Goal: Task Accomplishment & Management: Complete application form

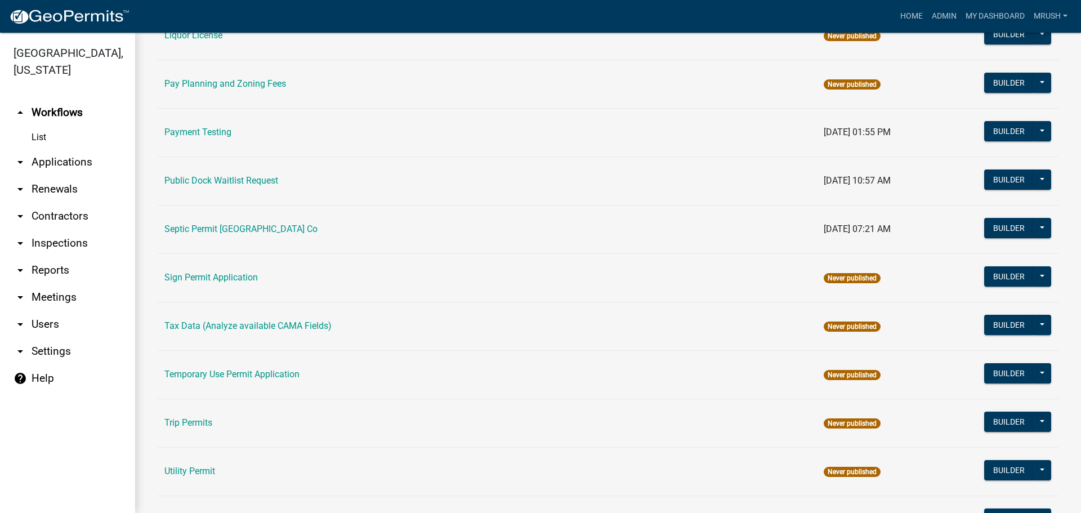
scroll to position [537, 0]
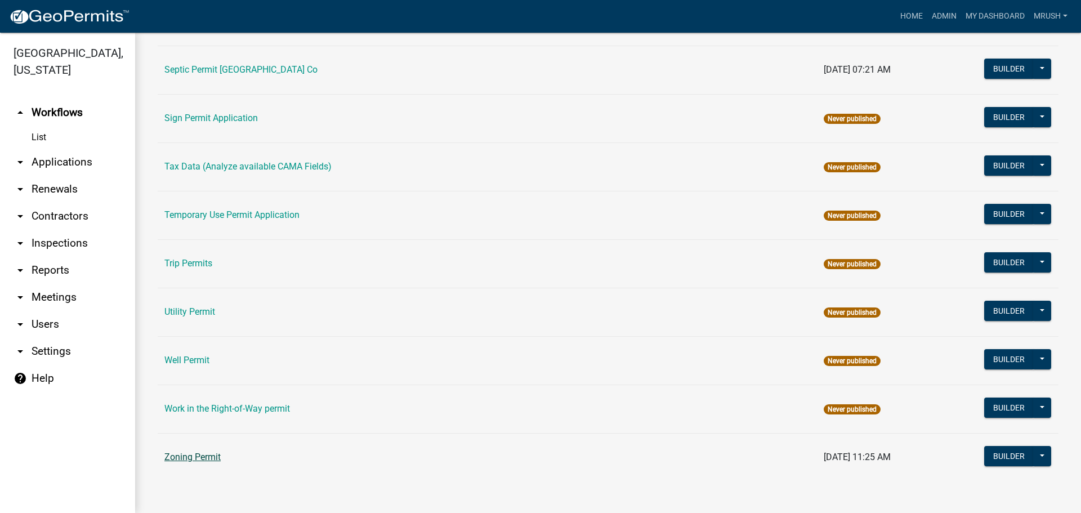
click at [207, 456] on link "Zoning Permit" at bounding box center [192, 457] width 56 height 11
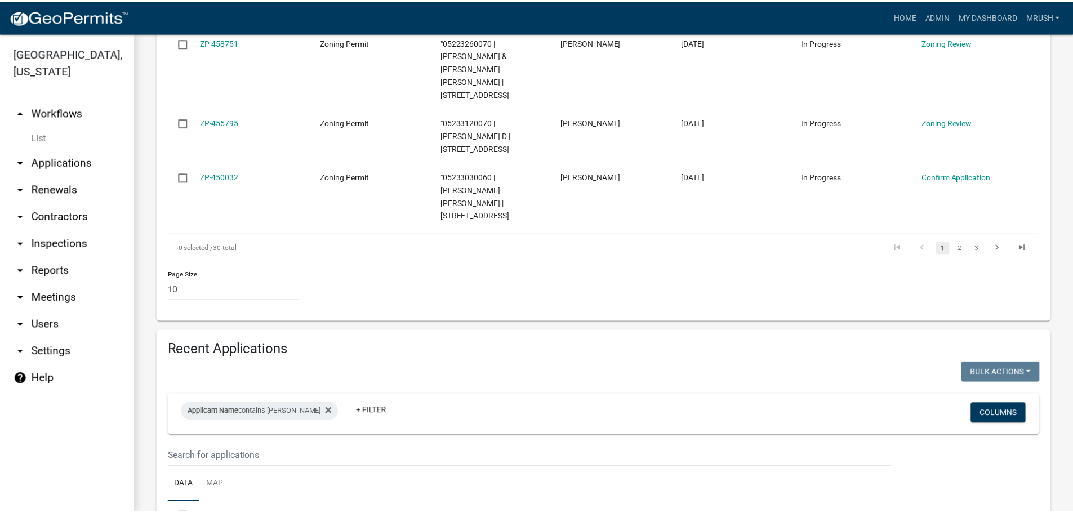
scroll to position [827, 0]
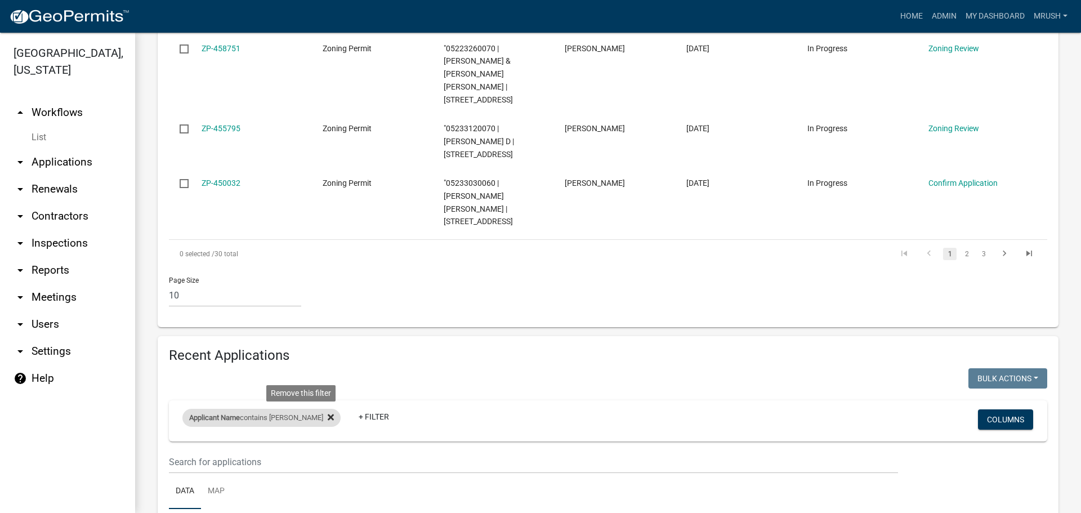
click at [328, 414] on icon at bounding box center [331, 417] width 6 height 6
click at [212, 409] on link "+ Filter" at bounding box center [206, 419] width 48 height 20
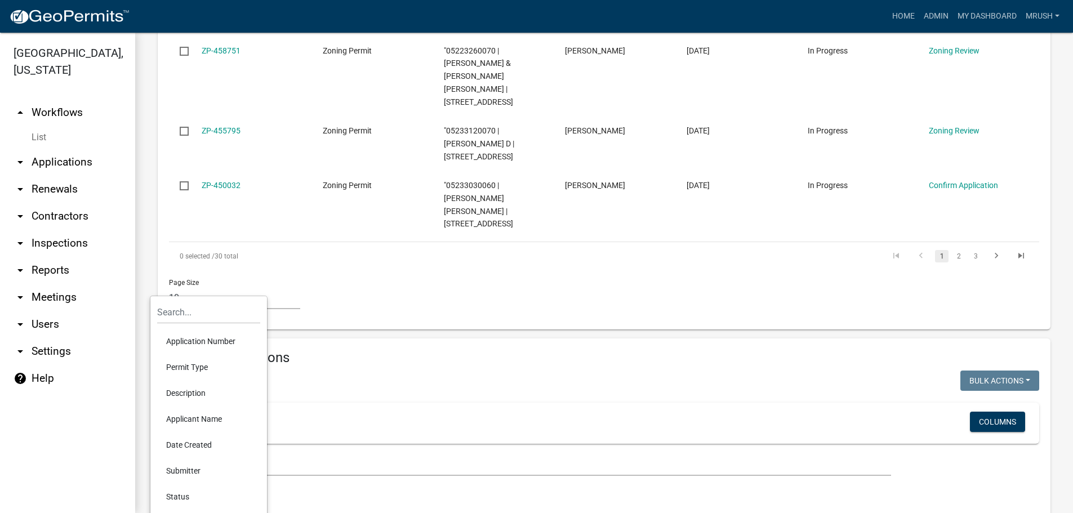
click at [197, 344] on li "Application Number" at bounding box center [208, 341] width 103 height 26
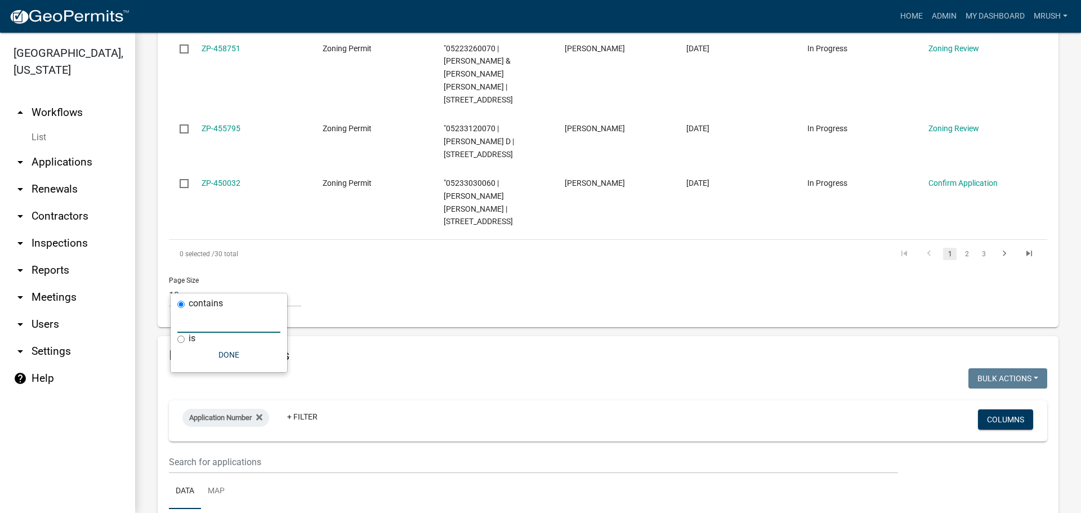
click at [202, 318] on input "text" at bounding box center [228, 321] width 103 height 23
type input "ZP-443027"
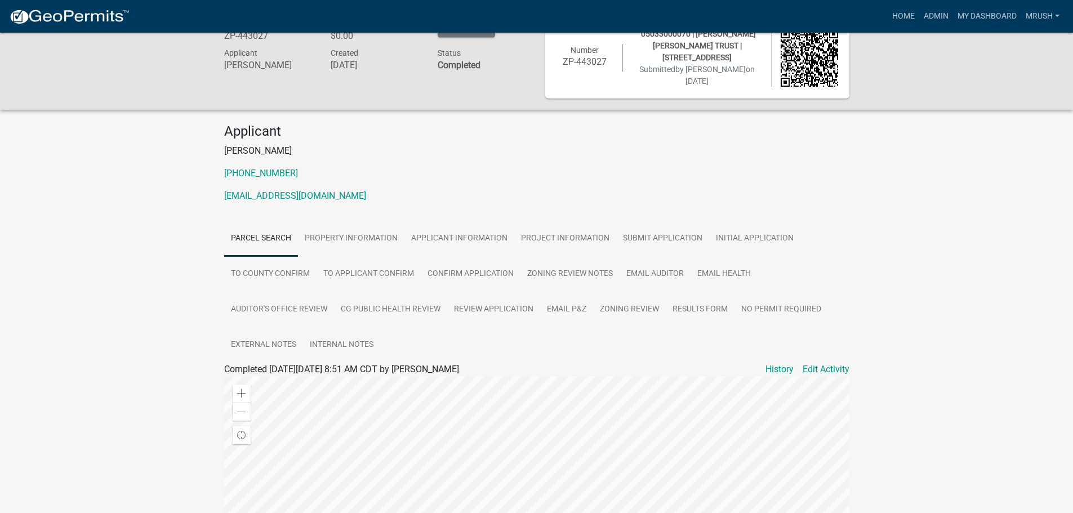
scroll to position [21, 0]
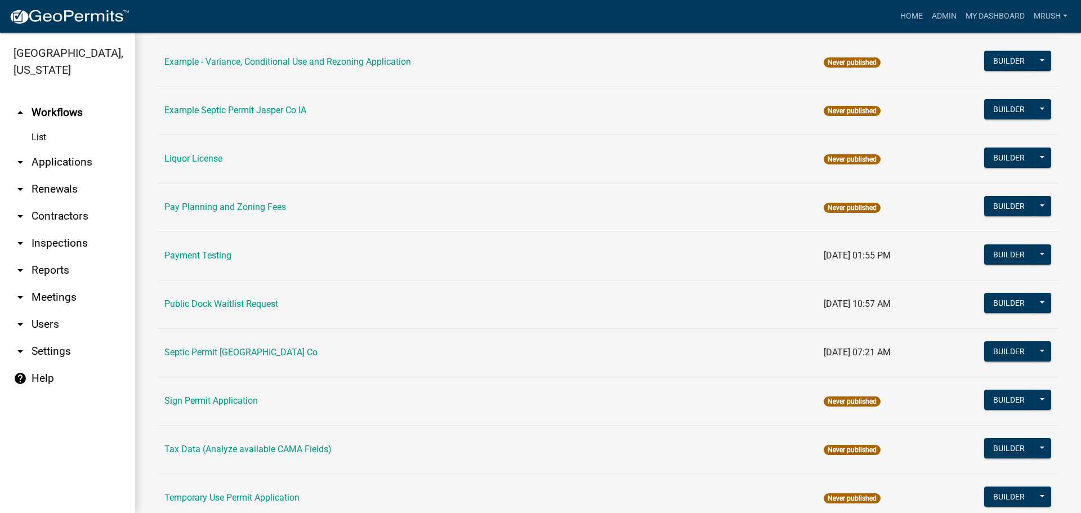
scroll to position [537, 0]
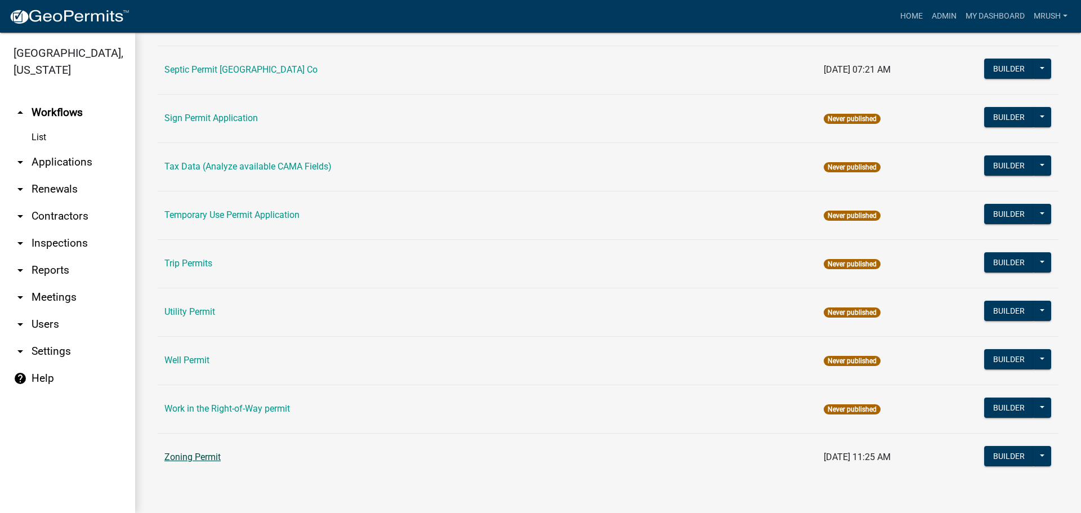
click at [196, 456] on link "Zoning Permit" at bounding box center [192, 457] width 56 height 11
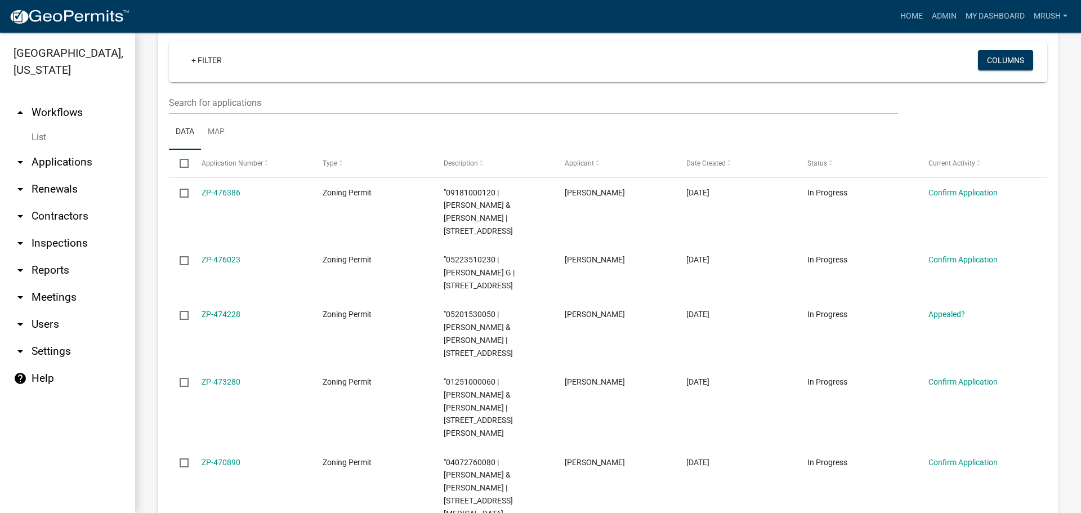
scroll to position [193, 0]
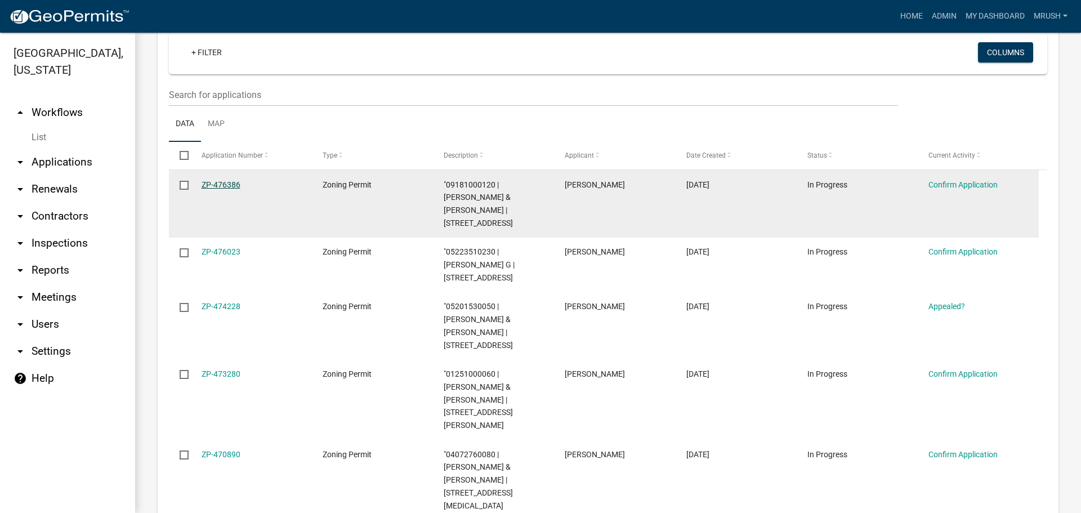
click at [231, 184] on link "ZP-476386" at bounding box center [221, 184] width 39 height 9
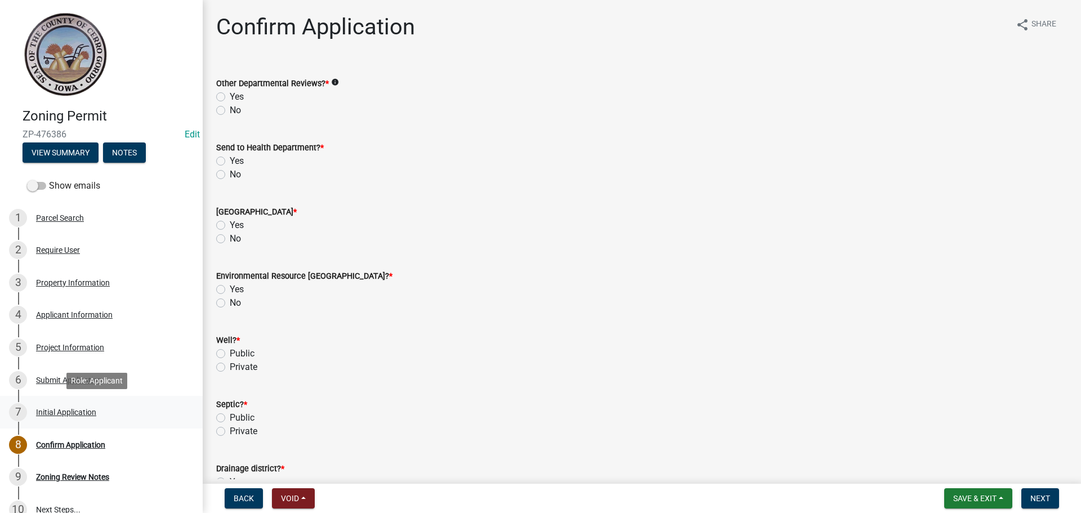
click at [70, 411] on div "Initial Application" at bounding box center [66, 412] width 60 height 8
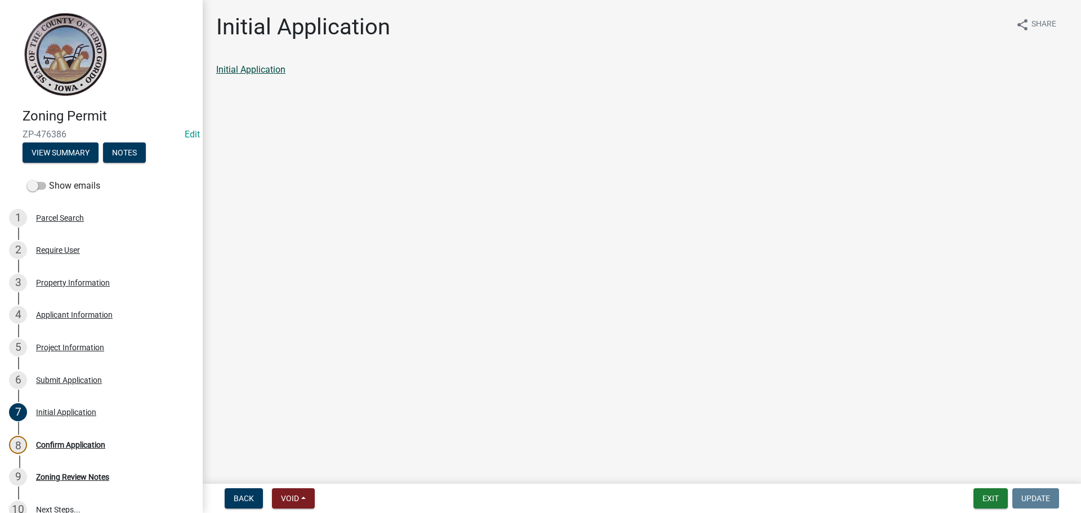
click at [271, 66] on link "Initial Application" at bounding box center [250, 69] width 69 height 11
click at [53, 346] on div "Project Information" at bounding box center [70, 347] width 68 height 8
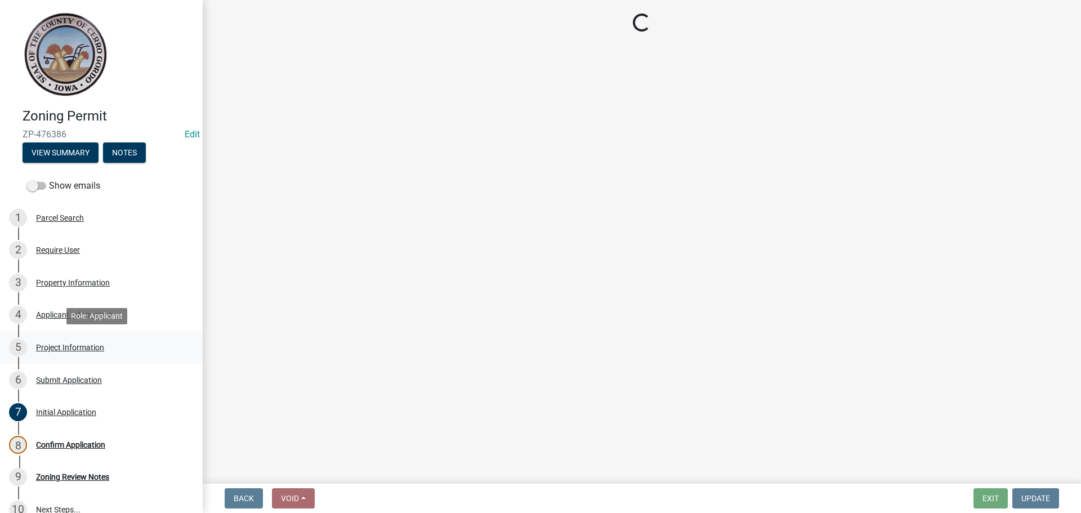
select select "c33da19a-5b3e-4f51-a669-d4d436de7689"
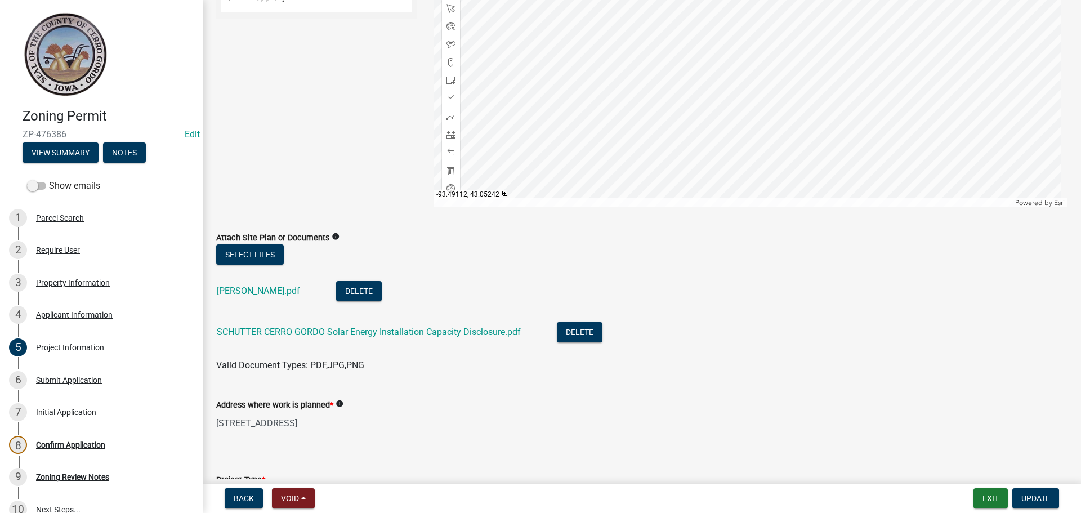
scroll to position [175, 0]
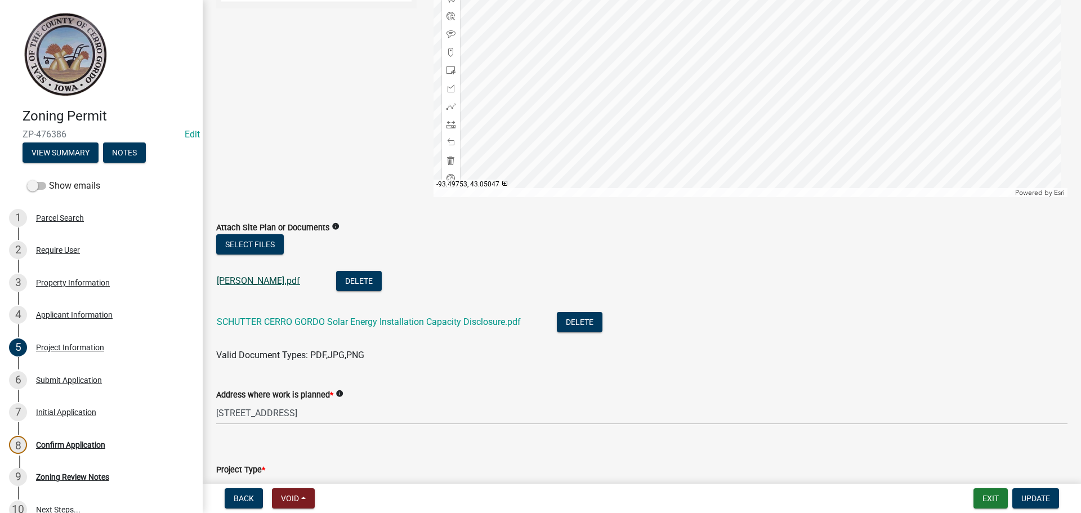
click at [296, 281] on link "Thomas Schutter_PV_PLANSET_STMP.pdf" at bounding box center [258, 280] width 83 height 11
click at [264, 322] on link "SCHUTTER CERRO GORDO Solar Energy Installation Capacity Disclosure.pdf" at bounding box center [369, 321] width 304 height 11
click at [296, 280] on link "Thomas Schutter_PV_PLANSET_STMP.pdf" at bounding box center [258, 280] width 83 height 11
click at [281, 320] on link "SCHUTTER CERRO GORDO Solar Energy Installation Capacity Disclosure.pdf" at bounding box center [369, 321] width 304 height 11
click at [80, 410] on div "Initial Application" at bounding box center [66, 412] width 60 height 8
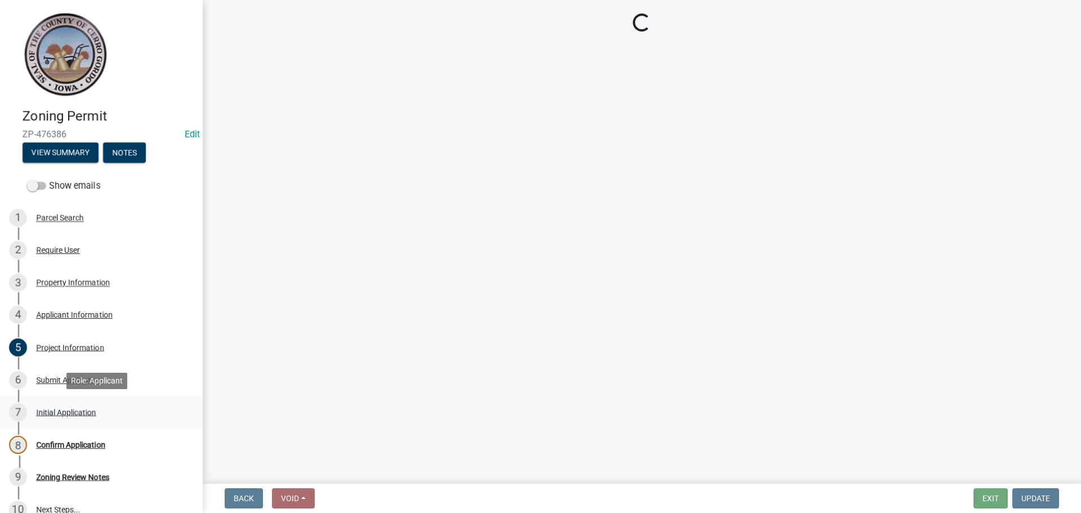
scroll to position [0, 0]
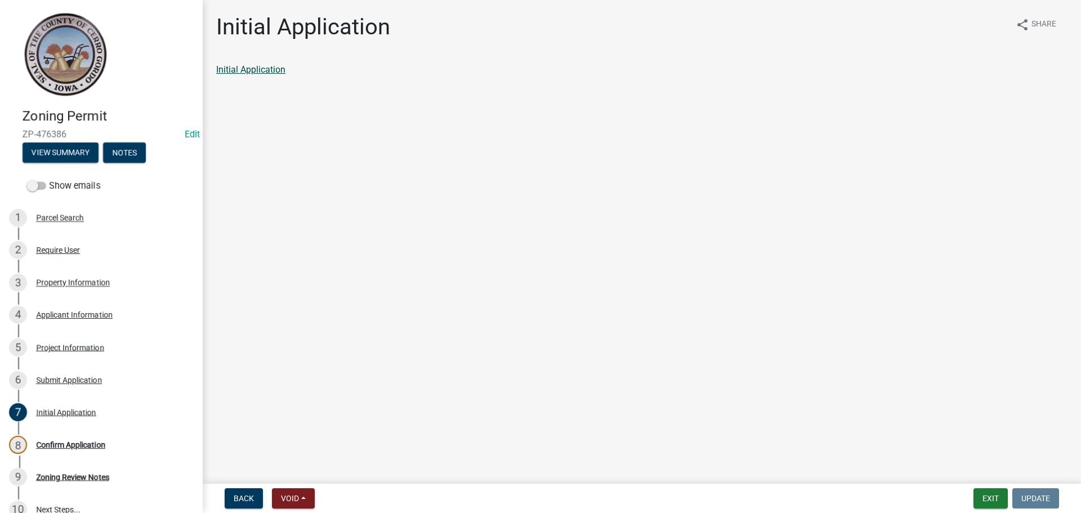
click at [269, 68] on link "Initial Application" at bounding box center [250, 69] width 69 height 11
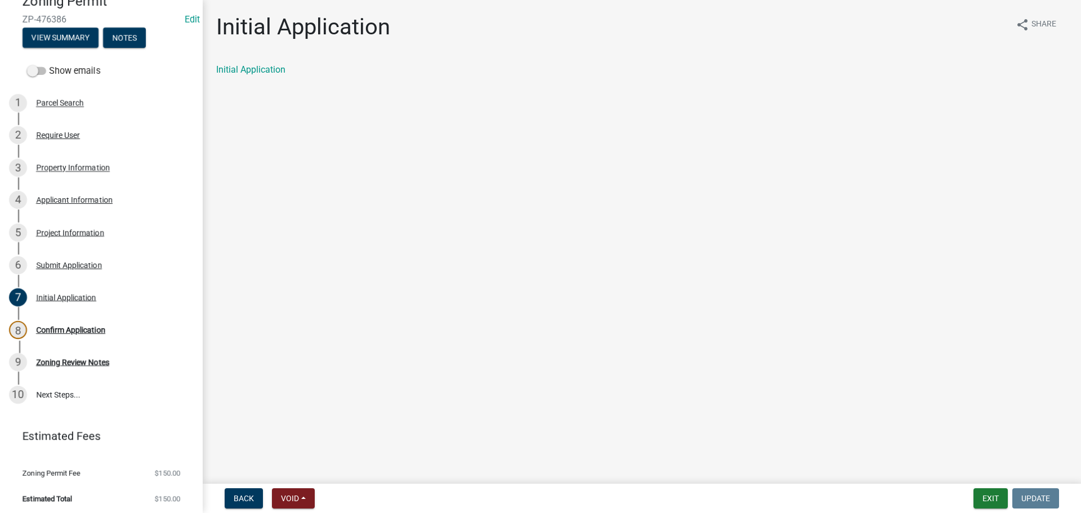
scroll to position [118, 0]
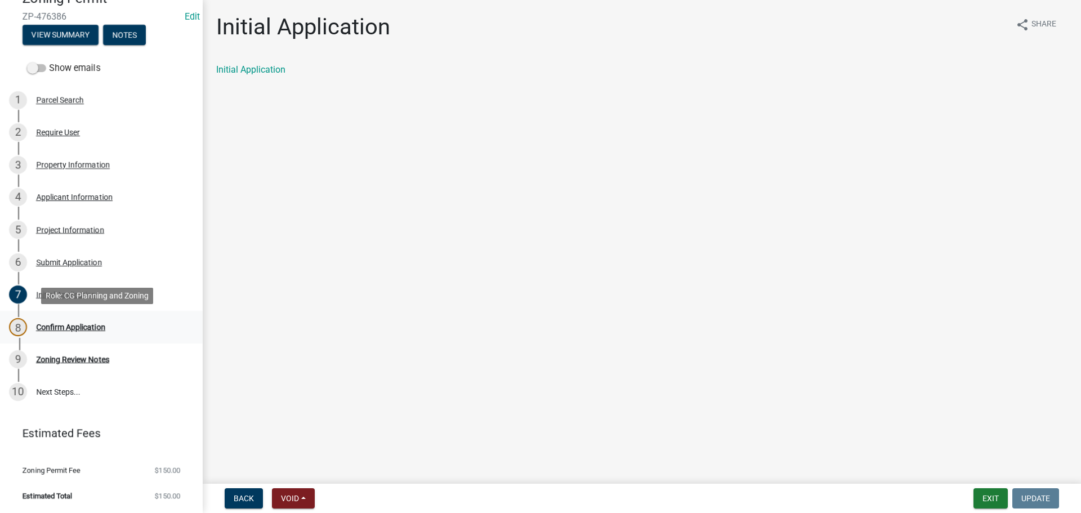
click at [90, 324] on div "Confirm Application" at bounding box center [70, 327] width 69 height 8
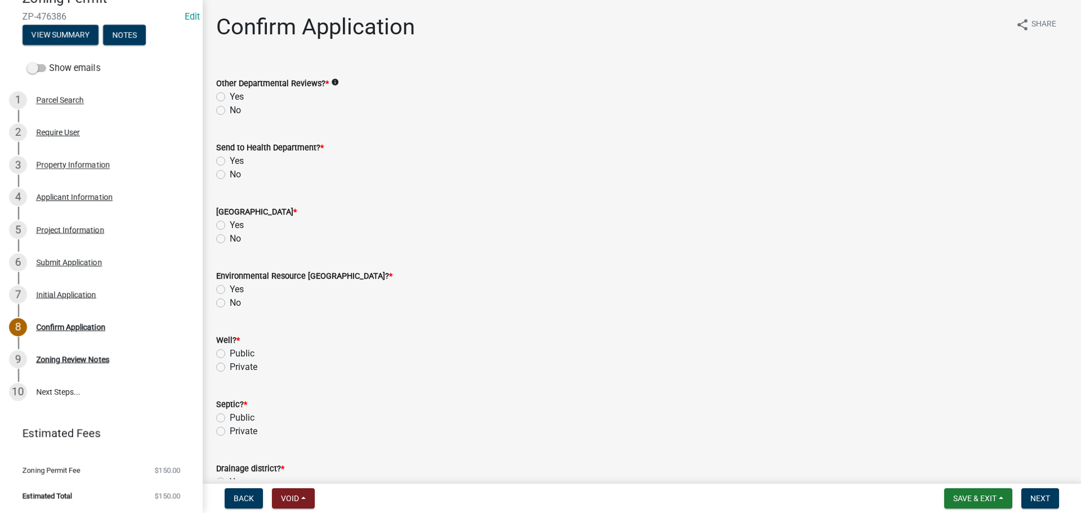
click at [230, 94] on label "Yes" at bounding box center [237, 97] width 14 height 14
click at [230, 94] on input "Yes" at bounding box center [233, 93] width 7 height 7
radio input "true"
click at [230, 176] on label "No" at bounding box center [235, 175] width 11 height 14
click at [230, 175] on input "No" at bounding box center [233, 171] width 7 height 7
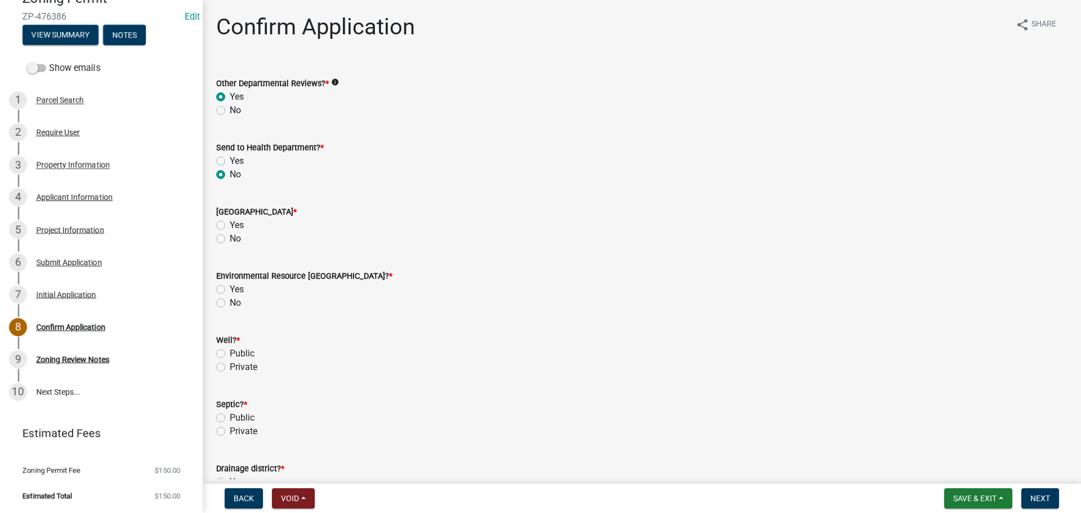
radio input "true"
click at [230, 240] on label "No" at bounding box center [235, 239] width 11 height 14
click at [230, 239] on input "No" at bounding box center [233, 235] width 7 height 7
radio input "true"
click at [230, 304] on label "No" at bounding box center [235, 303] width 11 height 14
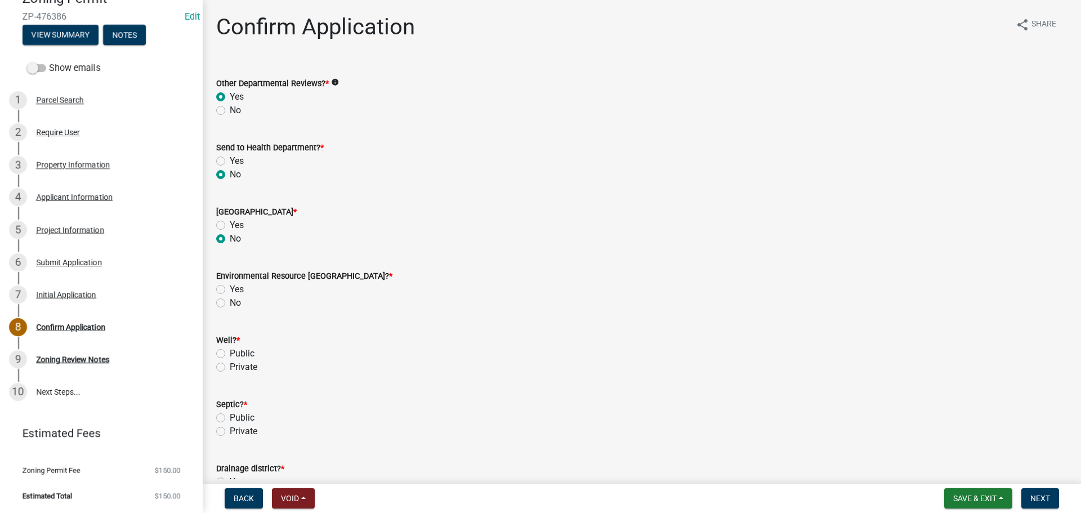
click at [230, 303] on input "No" at bounding box center [233, 299] width 7 height 7
radio input "true"
drag, startPoint x: 221, startPoint y: 366, endPoint x: 220, endPoint y: 397, distance: 31.0
click at [230, 370] on label "Private" at bounding box center [244, 367] width 28 height 14
click at [230, 368] on input "Private" at bounding box center [233, 363] width 7 height 7
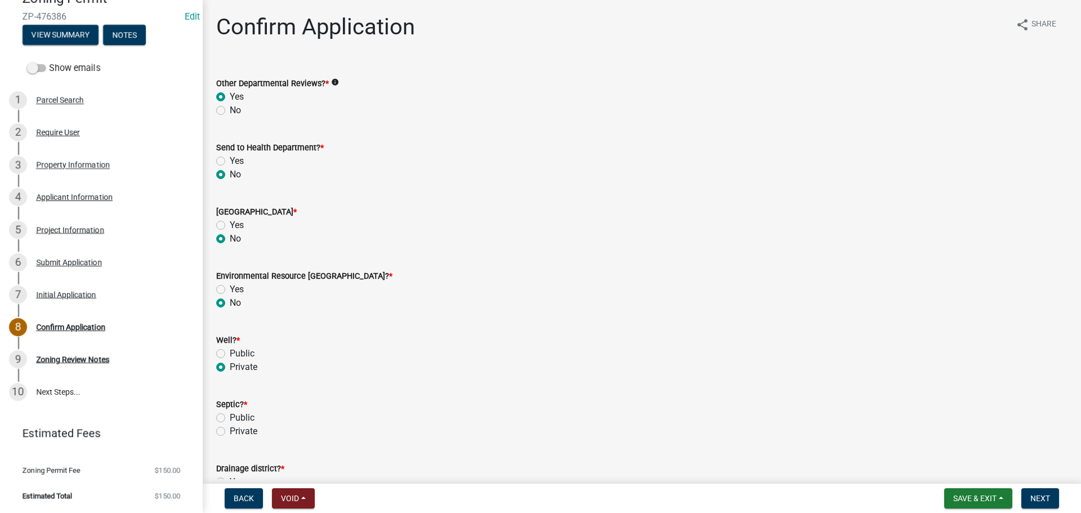
radio input "true"
drag, startPoint x: 221, startPoint y: 430, endPoint x: 217, endPoint y: 414, distance: 16.9
click at [230, 430] on label "Private" at bounding box center [244, 432] width 28 height 14
click at [230, 430] on input "Private" at bounding box center [233, 428] width 7 height 7
radio input "true"
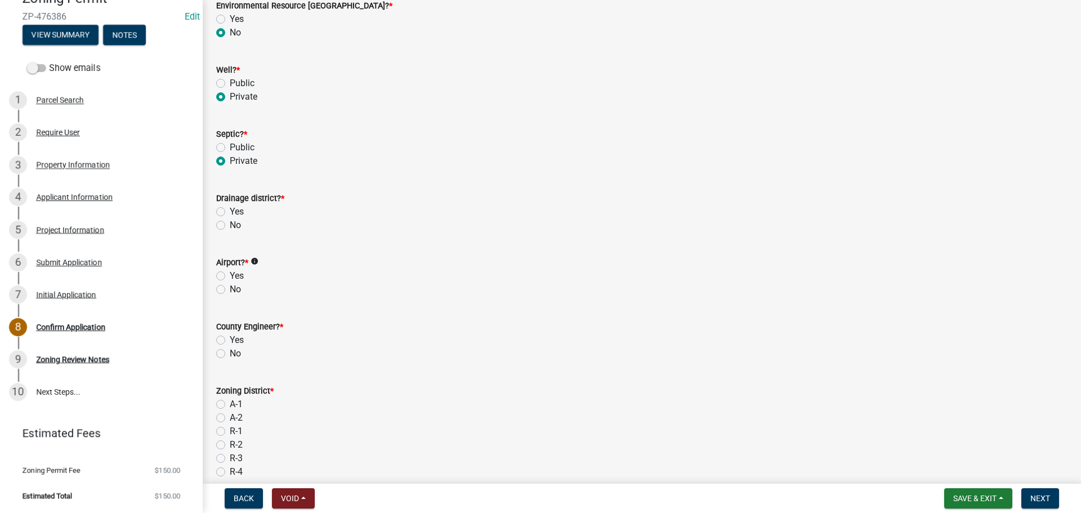
scroll to position [311, 0]
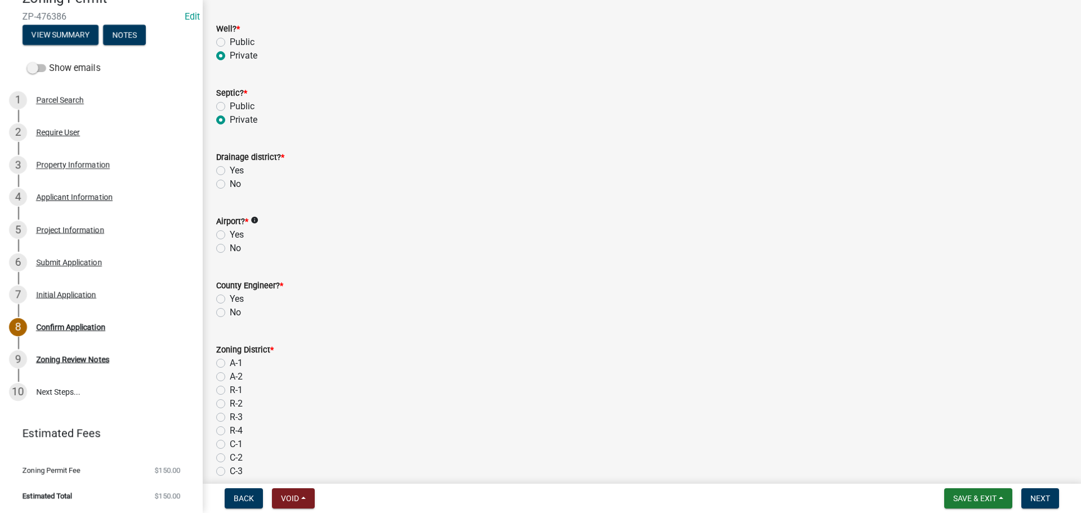
click at [230, 169] on label "Yes" at bounding box center [237, 171] width 14 height 14
click at [230, 169] on input "Yes" at bounding box center [233, 167] width 7 height 7
radio input "true"
click at [230, 247] on label "No" at bounding box center [235, 249] width 11 height 14
click at [230, 247] on input "No" at bounding box center [233, 245] width 7 height 7
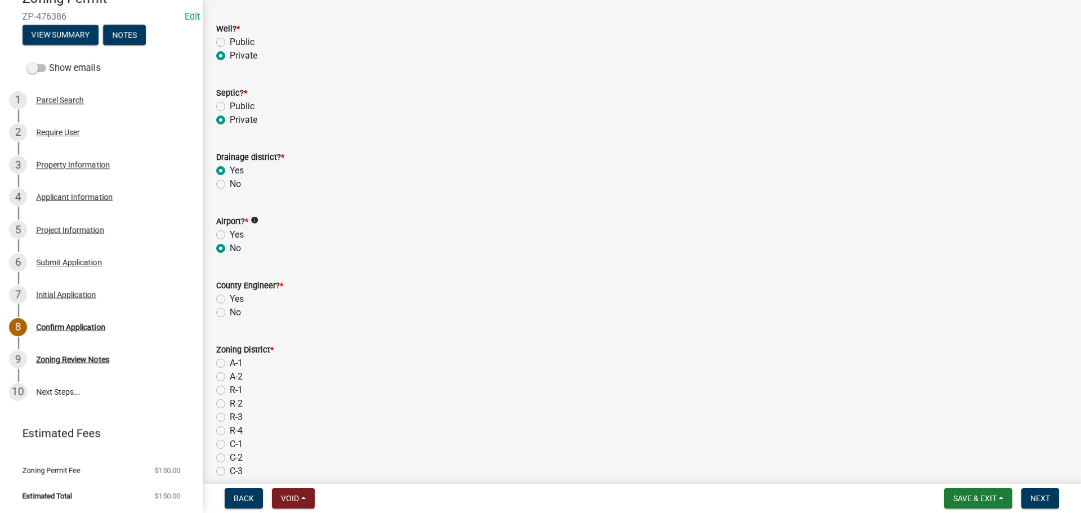
radio input "true"
click at [230, 313] on label "No" at bounding box center [235, 313] width 11 height 14
click at [230, 313] on input "No" at bounding box center [233, 309] width 7 height 7
radio input "true"
click at [230, 363] on label "A-1" at bounding box center [236, 363] width 13 height 14
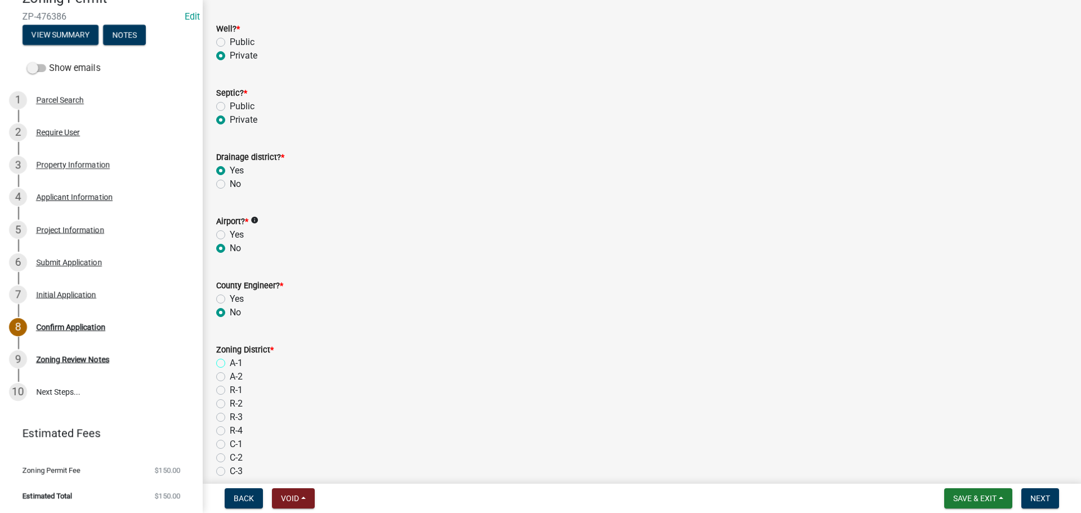
click at [230, 363] on input "A-1" at bounding box center [233, 359] width 7 height 7
radio input "true"
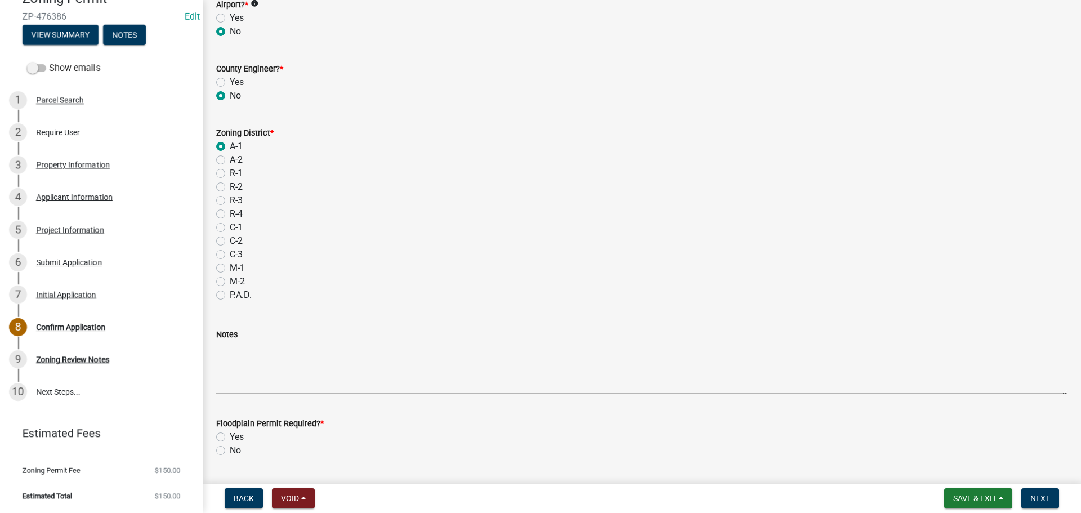
scroll to position [611, 0]
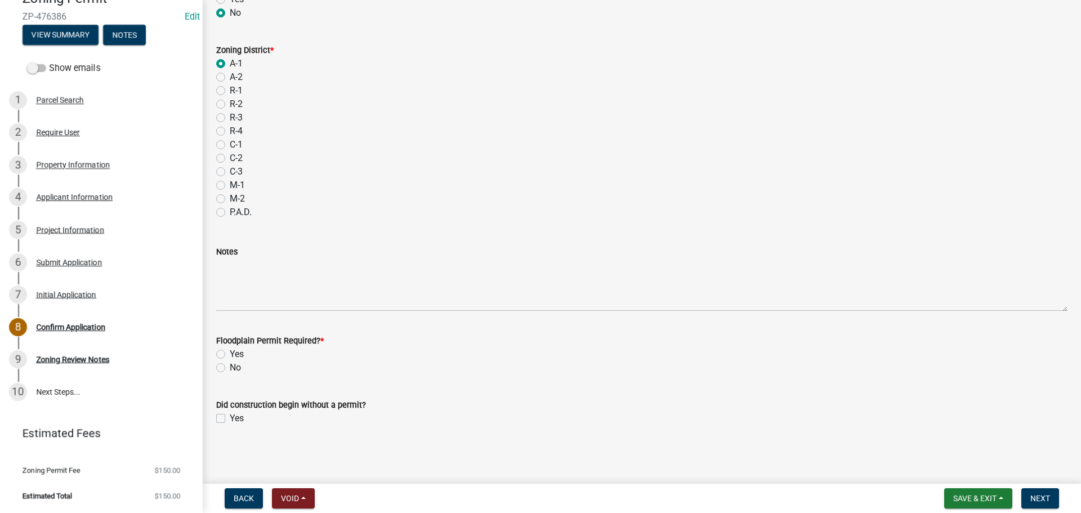
click at [230, 367] on label "No" at bounding box center [235, 368] width 11 height 14
click at [230, 367] on input "No" at bounding box center [233, 364] width 7 height 7
radio input "true"
drag, startPoint x: 1037, startPoint y: 497, endPoint x: 1028, endPoint y: 475, distance: 23.7
click at [1036, 494] on span "Next" at bounding box center [1040, 498] width 20 height 9
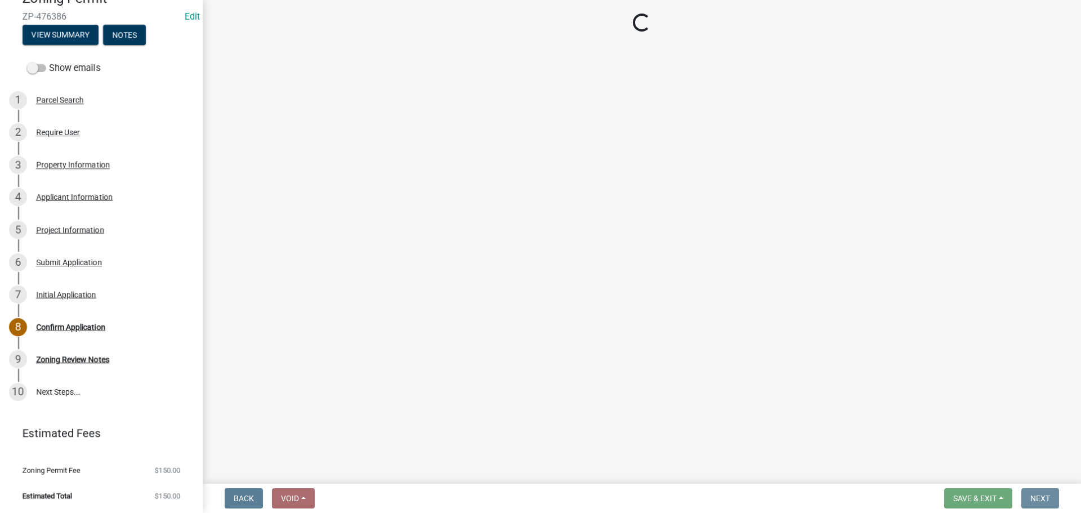
scroll to position [0, 0]
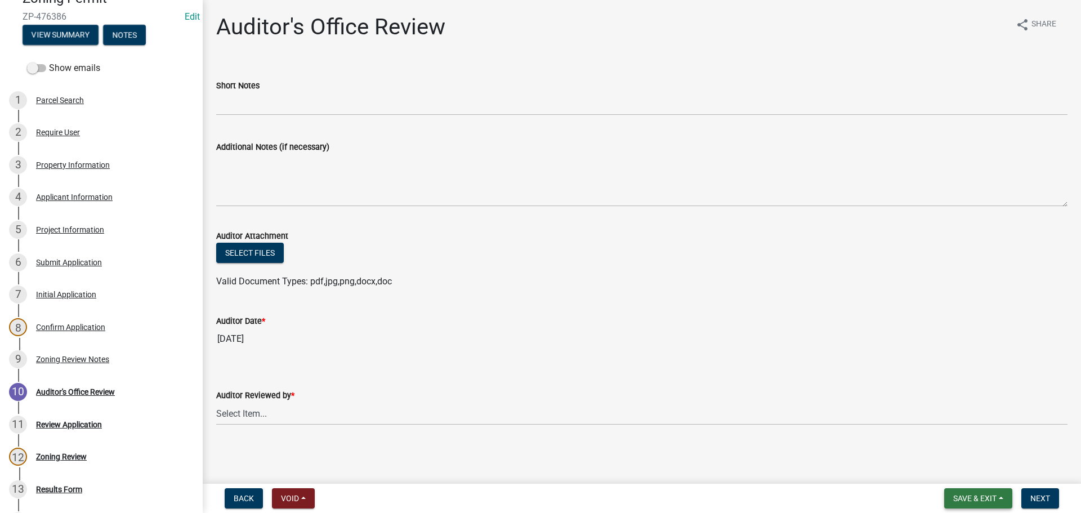
click at [969, 497] on span "Save & Exit" at bounding box center [974, 498] width 43 height 9
click at [971, 466] on button "Save & Exit" at bounding box center [967, 469] width 90 height 27
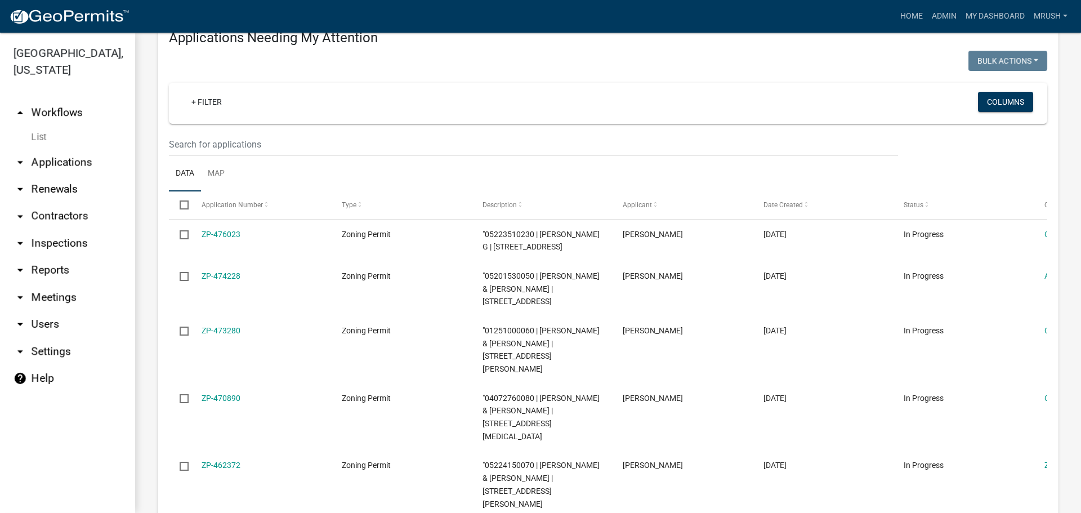
scroll to position [160, 0]
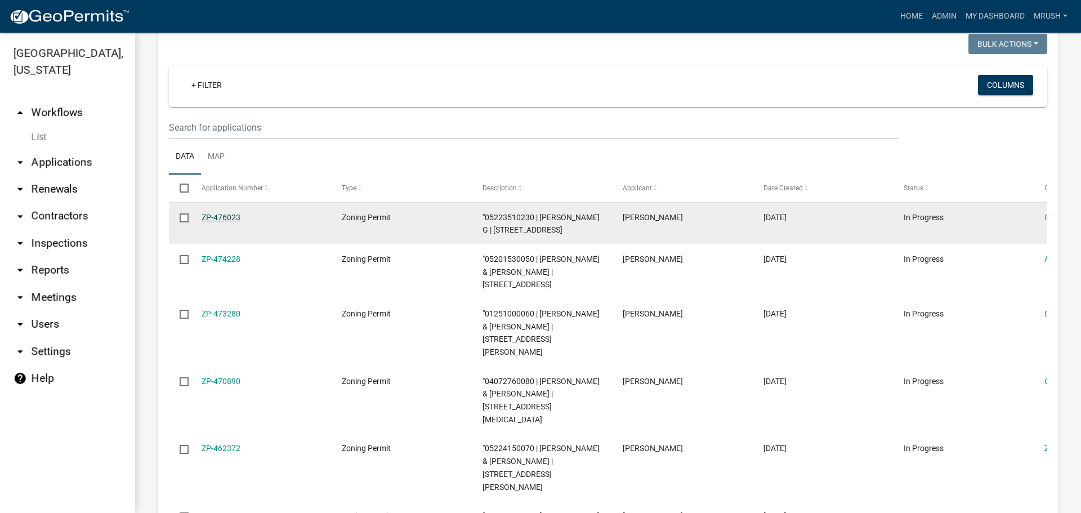
click at [228, 218] on link "ZP-476023" at bounding box center [221, 217] width 39 height 9
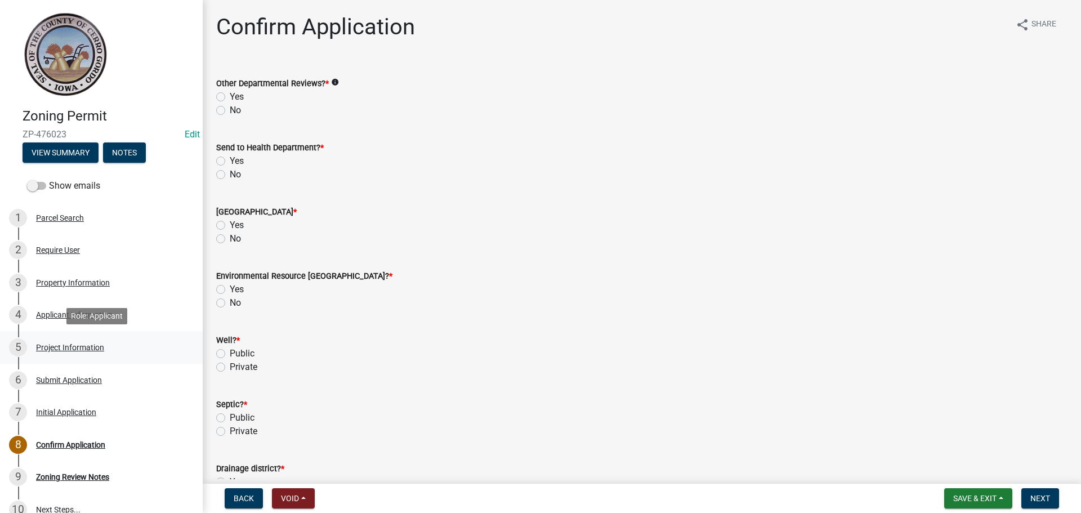
click at [56, 347] on div "Project Information" at bounding box center [70, 347] width 68 height 8
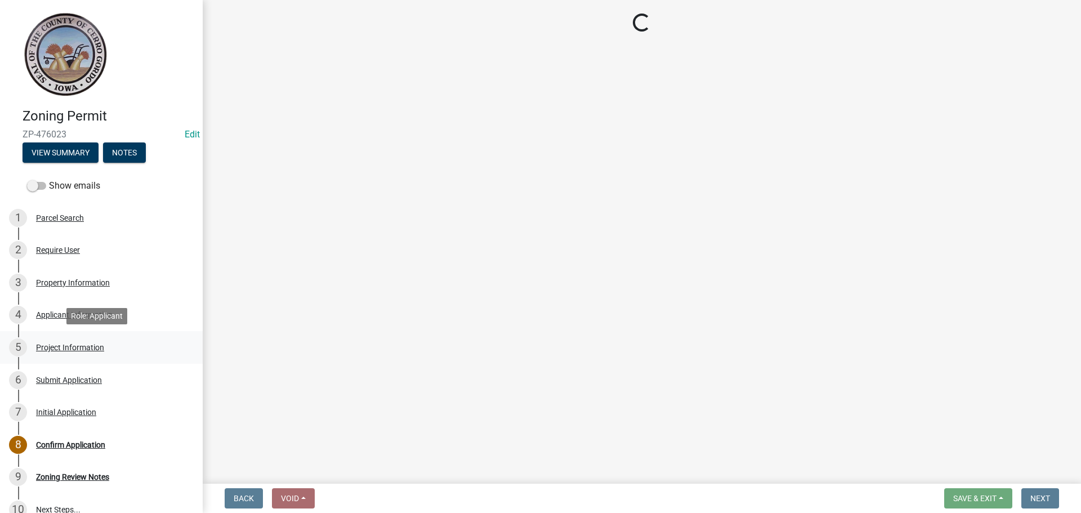
select select "ccdaa267-2aa3-4eb0-a9d3-6bc891cf6175"
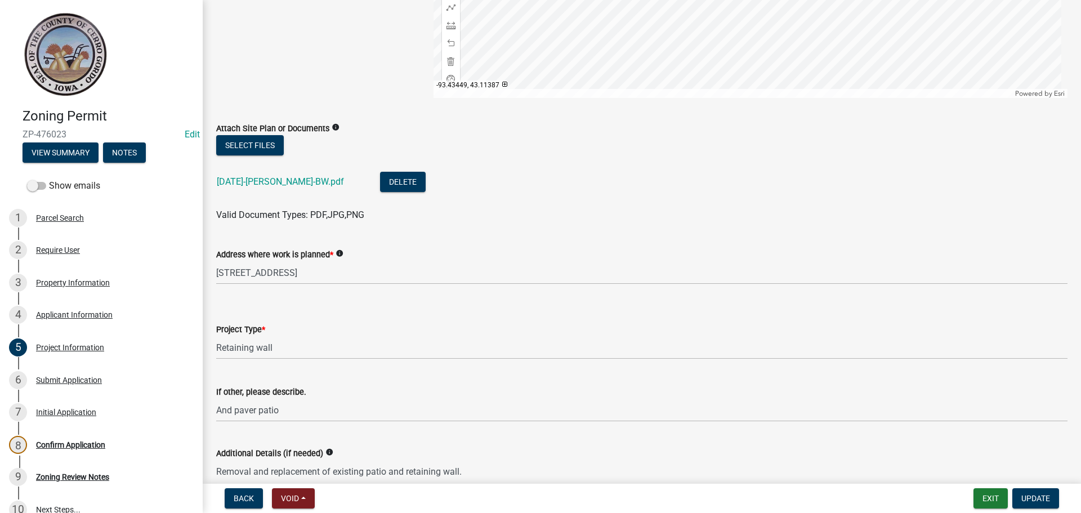
scroll to position [280, 0]
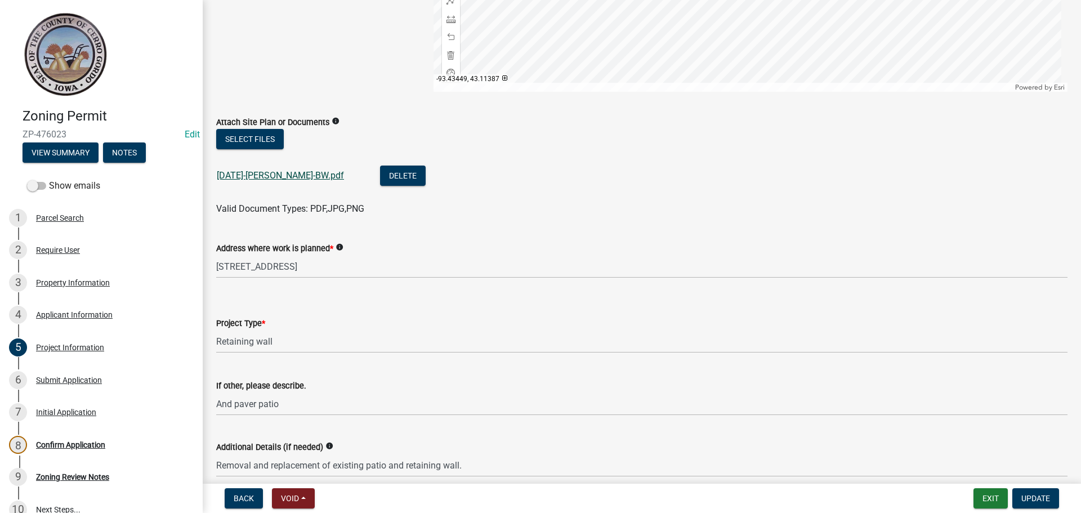
click at [266, 175] on link "2025-09-04-BUTLER-BW.pdf" at bounding box center [280, 175] width 127 height 11
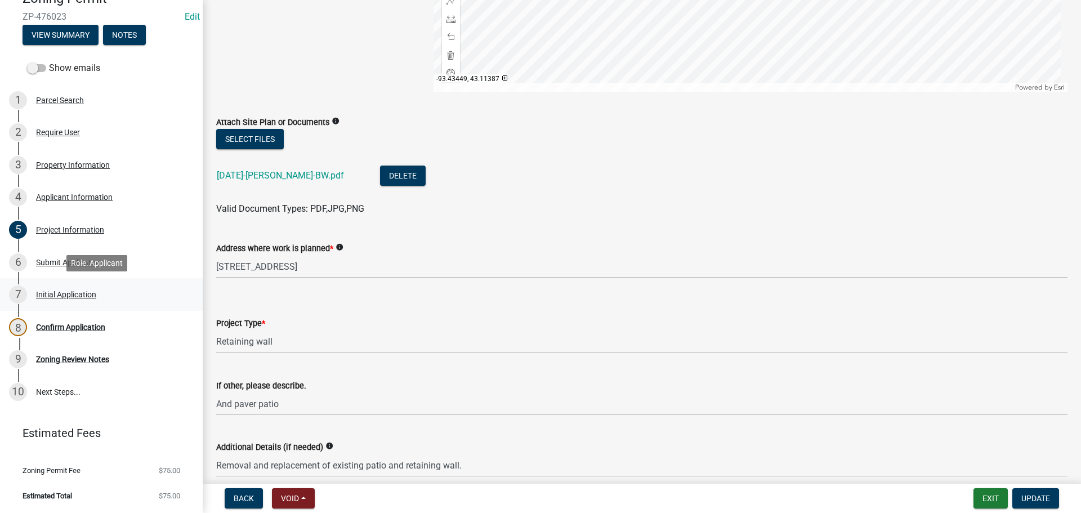
click at [48, 296] on div "Initial Application" at bounding box center [66, 295] width 60 height 8
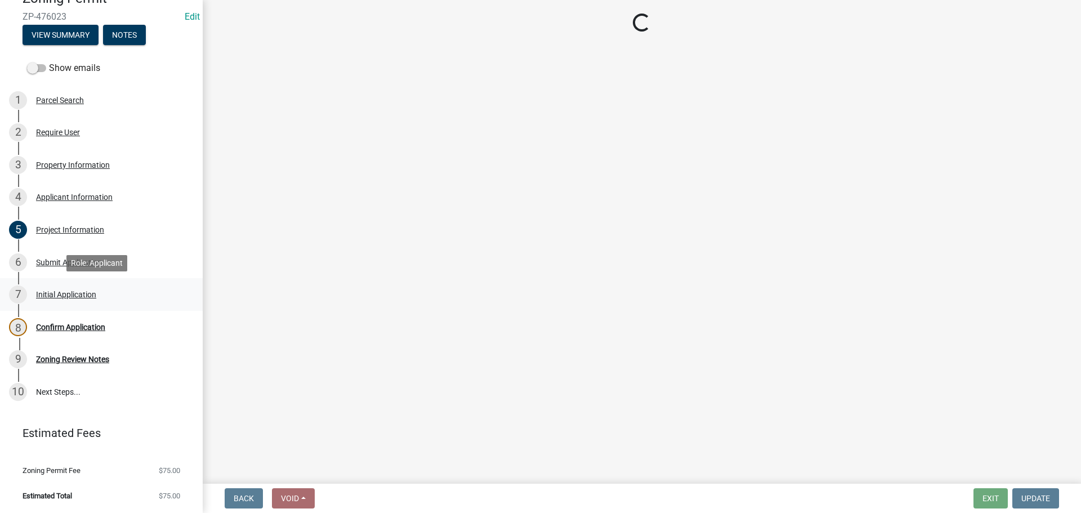
scroll to position [0, 0]
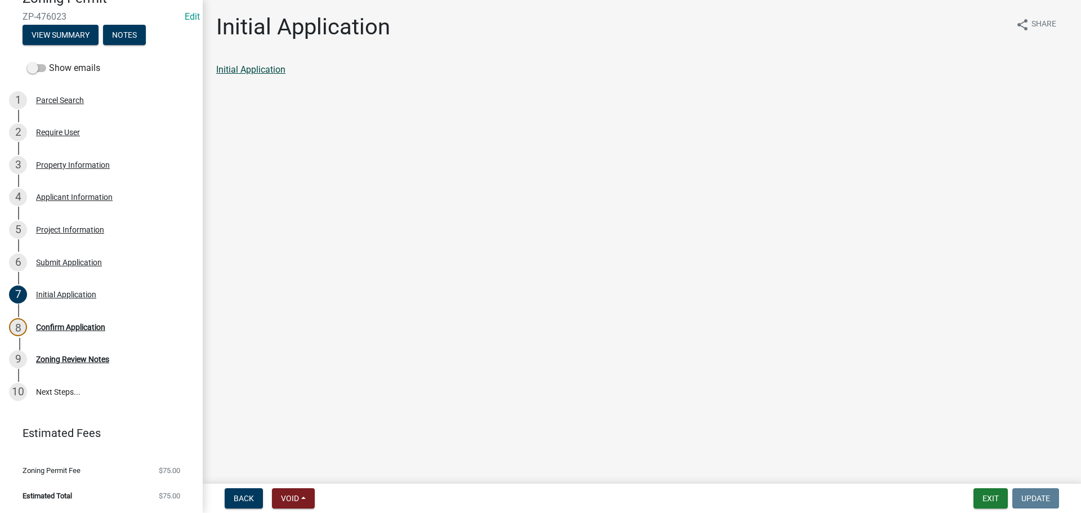
click at [269, 71] on link "Initial Application" at bounding box center [250, 69] width 69 height 11
click at [59, 325] on div "Confirm Application" at bounding box center [70, 327] width 69 height 8
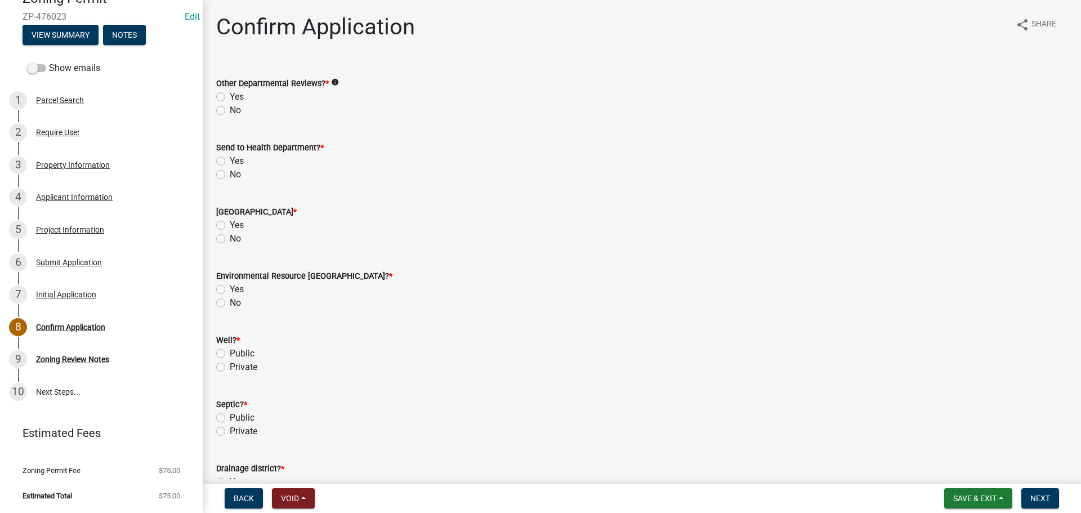
click at [230, 94] on label "Yes" at bounding box center [237, 97] width 14 height 14
click at [230, 94] on input "Yes" at bounding box center [233, 93] width 7 height 7
radio input "true"
click at [230, 157] on label "Yes" at bounding box center [237, 161] width 14 height 14
click at [230, 157] on input "Yes" at bounding box center [233, 157] width 7 height 7
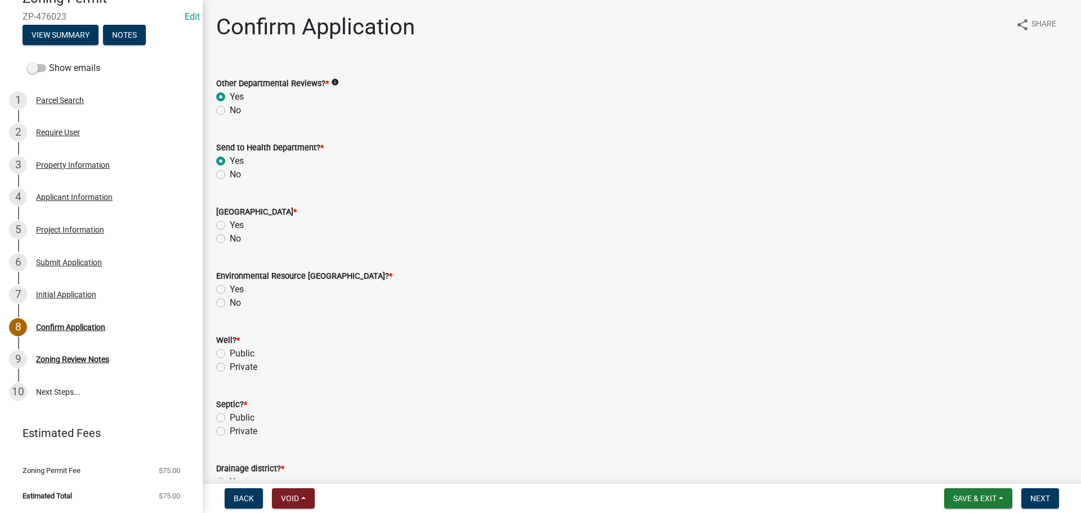
radio input "true"
click at [230, 224] on label "Yes" at bounding box center [237, 225] width 14 height 14
click at [230, 224] on input "Yes" at bounding box center [233, 221] width 7 height 7
radio input "true"
click at [230, 289] on label "Yes" at bounding box center [237, 290] width 14 height 14
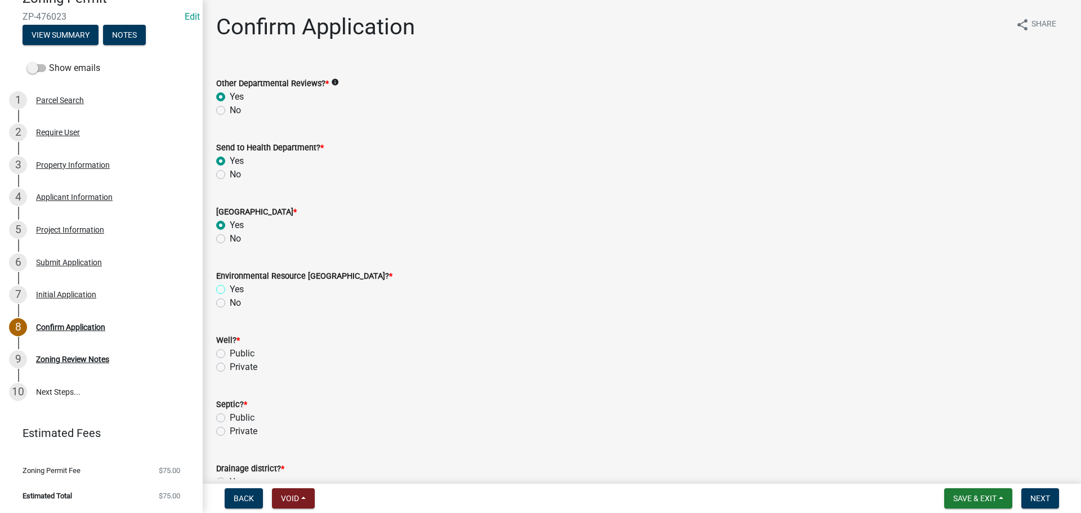
click at [230, 289] on input "Yes" at bounding box center [233, 286] width 7 height 7
radio input "true"
drag, startPoint x: 222, startPoint y: 366, endPoint x: 220, endPoint y: 372, distance: 6.3
click at [230, 367] on label "Private" at bounding box center [244, 367] width 28 height 14
click at [230, 367] on input "Private" at bounding box center [233, 363] width 7 height 7
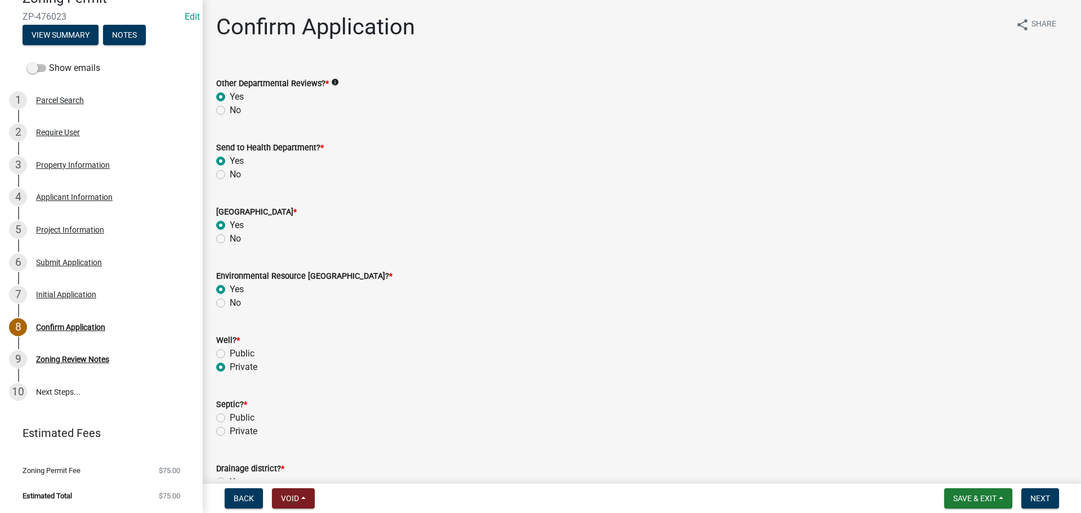
radio input "true"
click at [230, 418] on label "Public" at bounding box center [242, 418] width 25 height 14
click at [230, 418] on input "Public" at bounding box center [233, 414] width 7 height 7
radio input "true"
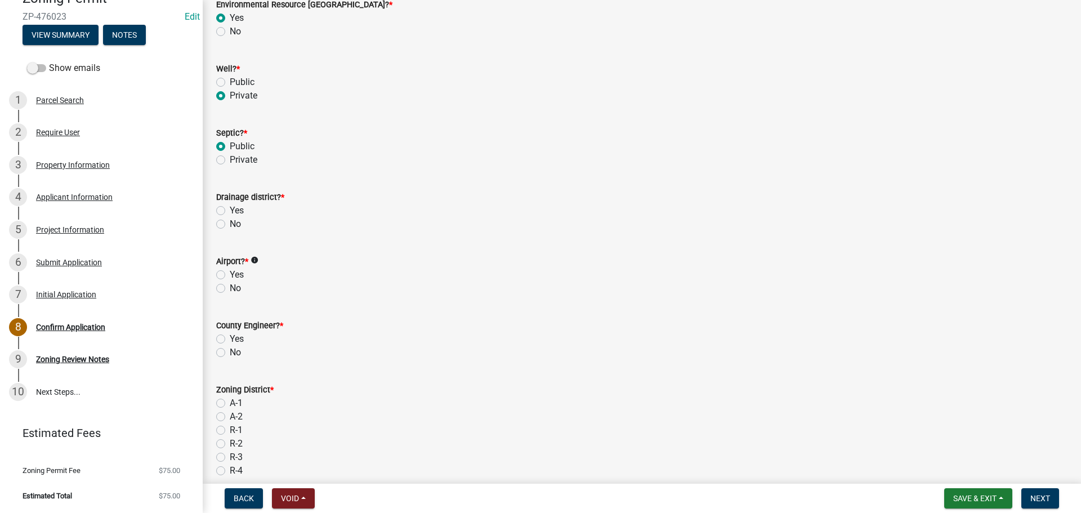
scroll to position [294, 0]
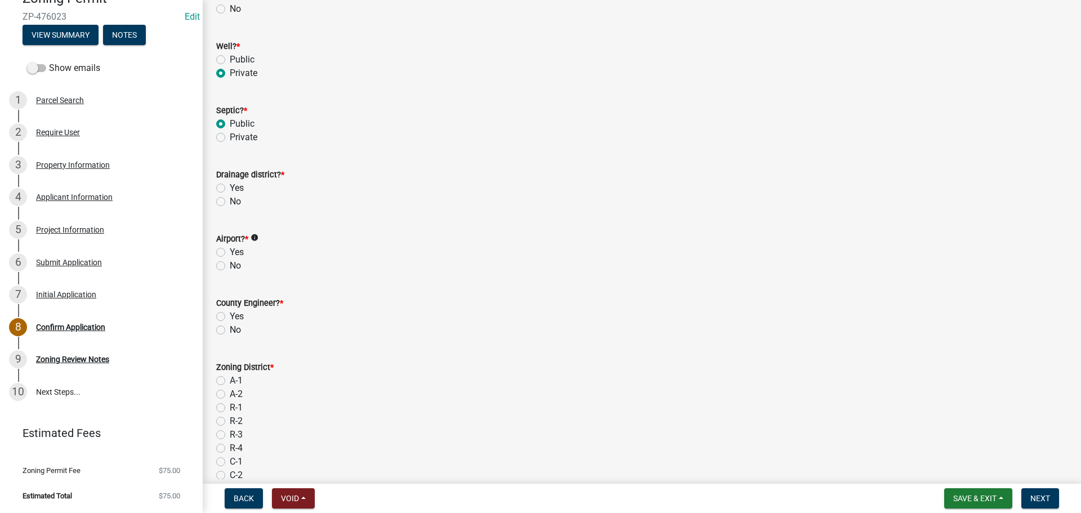
click at [230, 202] on label "No" at bounding box center [235, 202] width 11 height 14
click at [230, 202] on input "No" at bounding box center [233, 198] width 7 height 7
radio input "true"
click at [230, 263] on label "No" at bounding box center [235, 266] width 11 height 14
click at [230, 263] on input "No" at bounding box center [233, 262] width 7 height 7
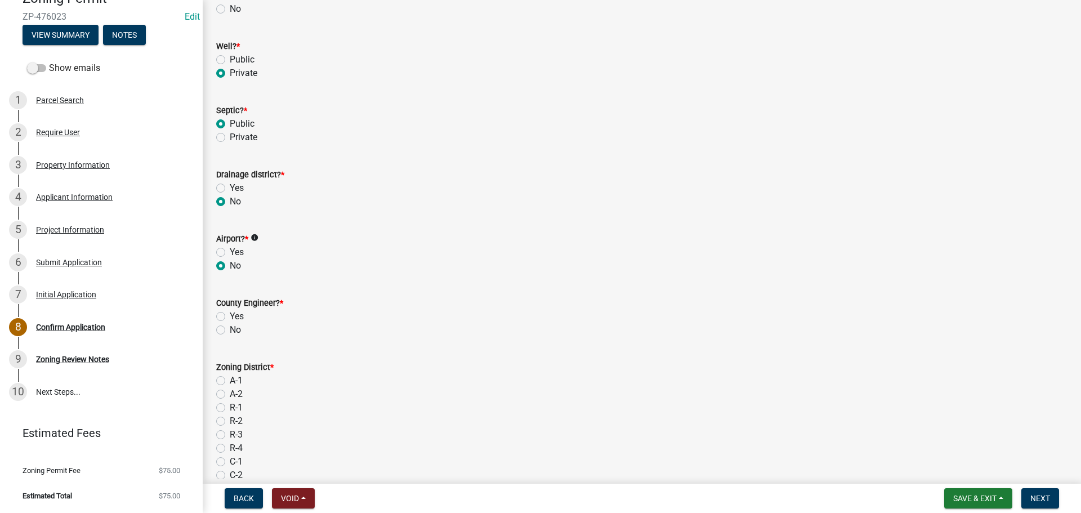
radio input "true"
click at [230, 317] on label "Yes" at bounding box center [237, 317] width 14 height 14
click at [230, 317] on input "Yes" at bounding box center [233, 313] width 7 height 7
radio input "true"
click at [230, 435] on label "R-3" at bounding box center [236, 435] width 13 height 14
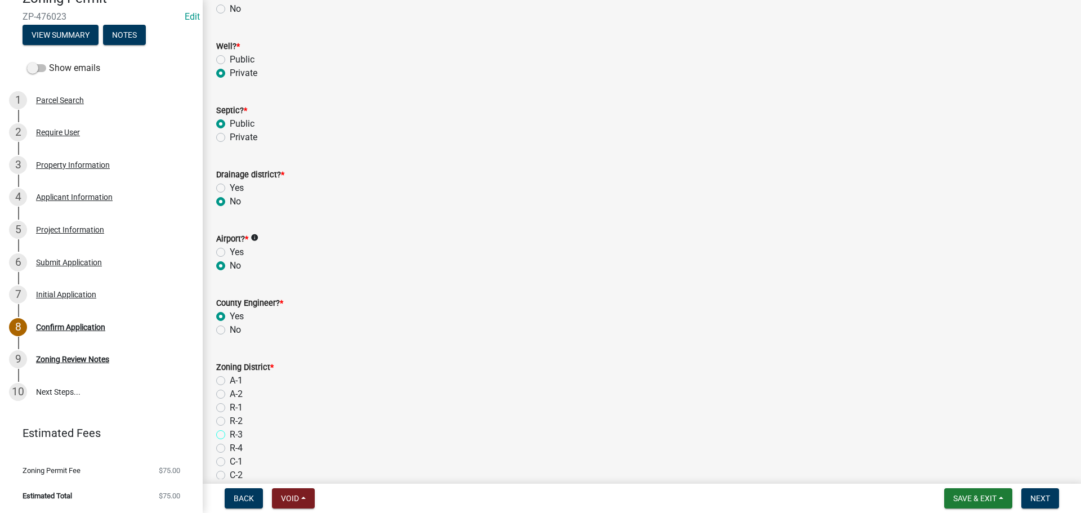
click at [230, 435] on input "R-3" at bounding box center [233, 431] width 7 height 7
radio input "true"
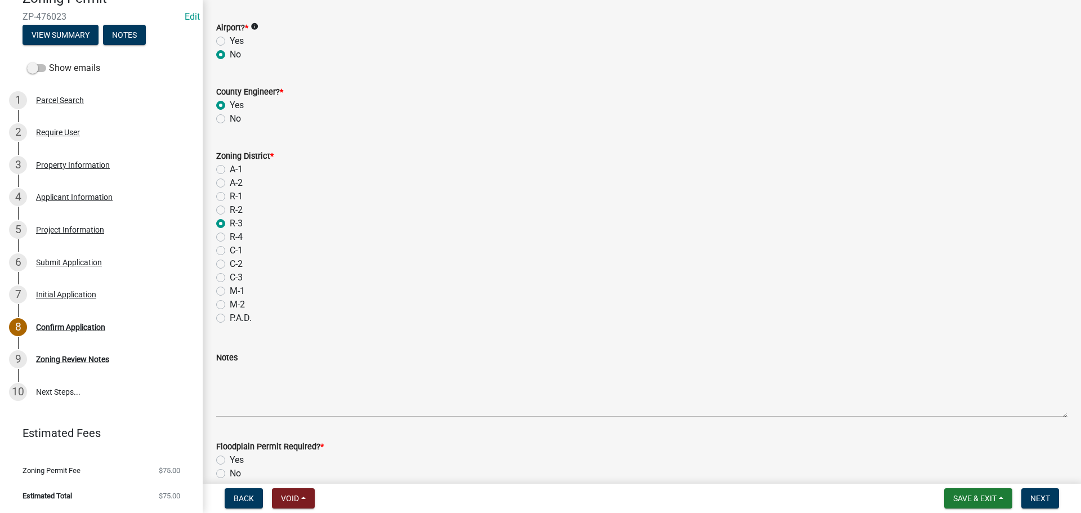
scroll to position [611, 0]
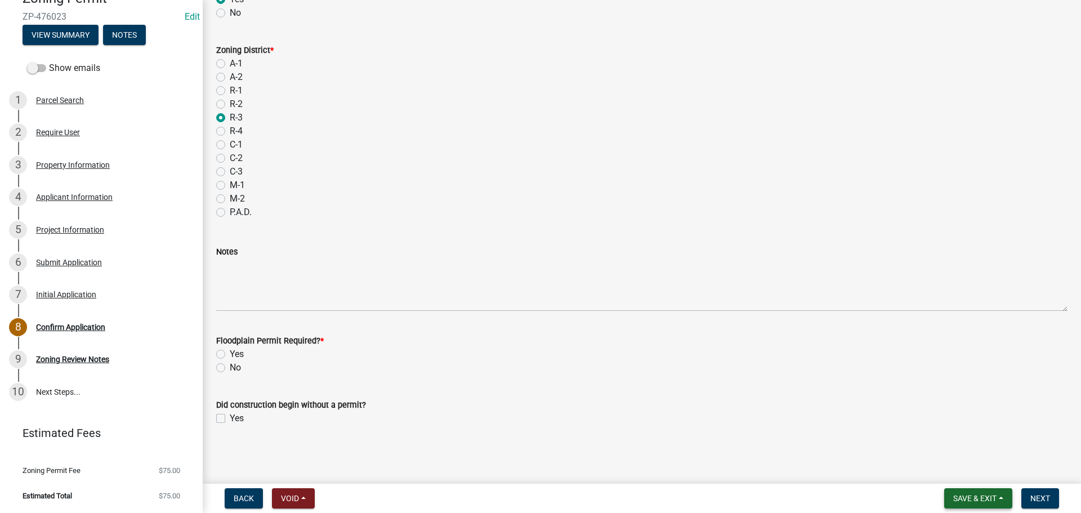
click at [960, 497] on span "Save & Exit" at bounding box center [974, 498] width 43 height 9
click at [950, 437] on button "Save" at bounding box center [967, 441] width 90 height 27
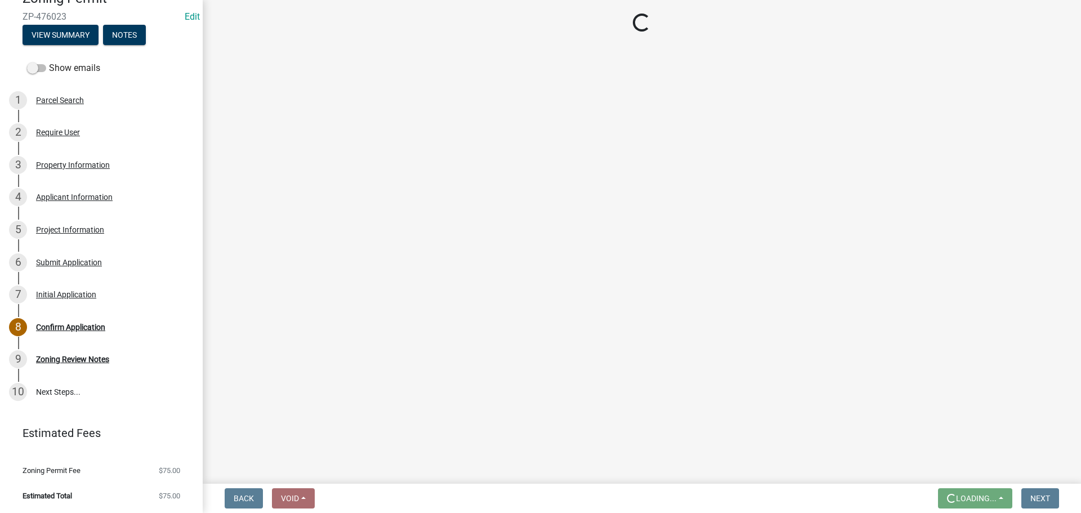
scroll to position [0, 0]
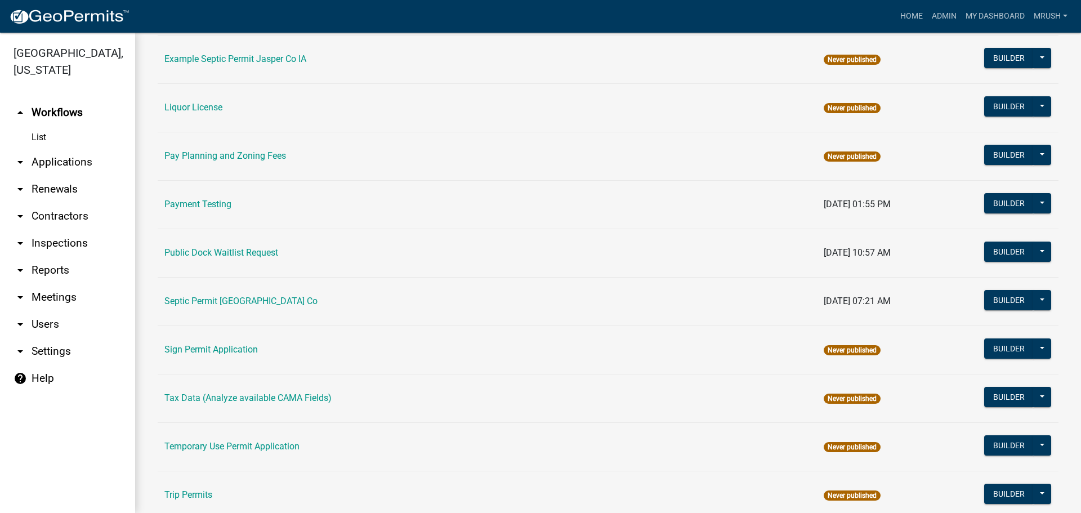
scroll to position [537, 0]
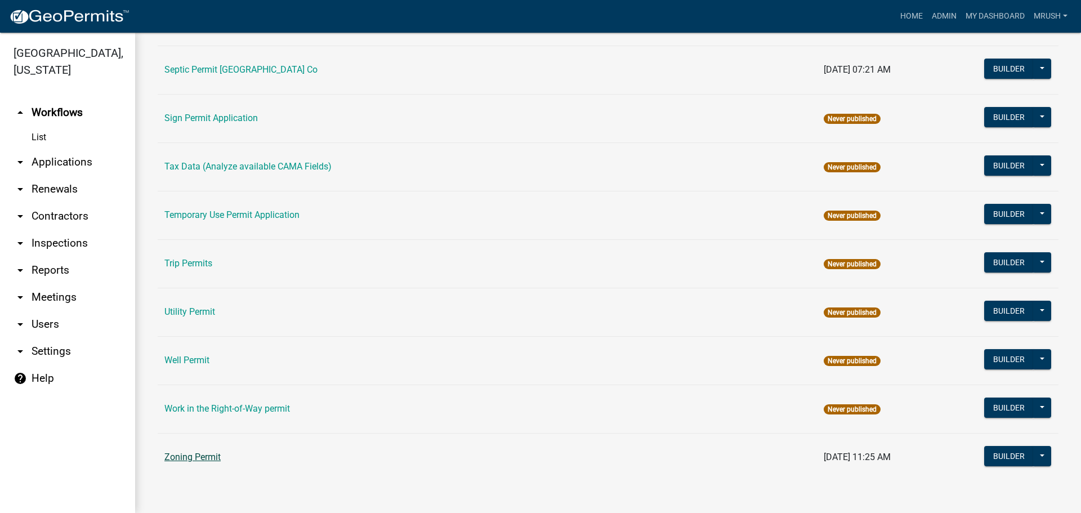
click at [213, 454] on link "Zoning Permit" at bounding box center [192, 457] width 56 height 11
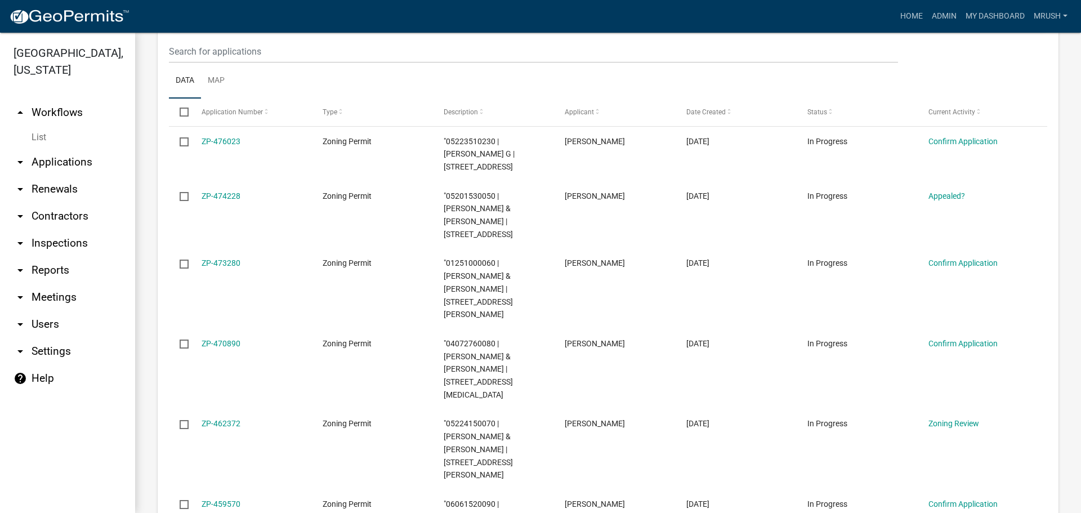
scroll to position [243, 0]
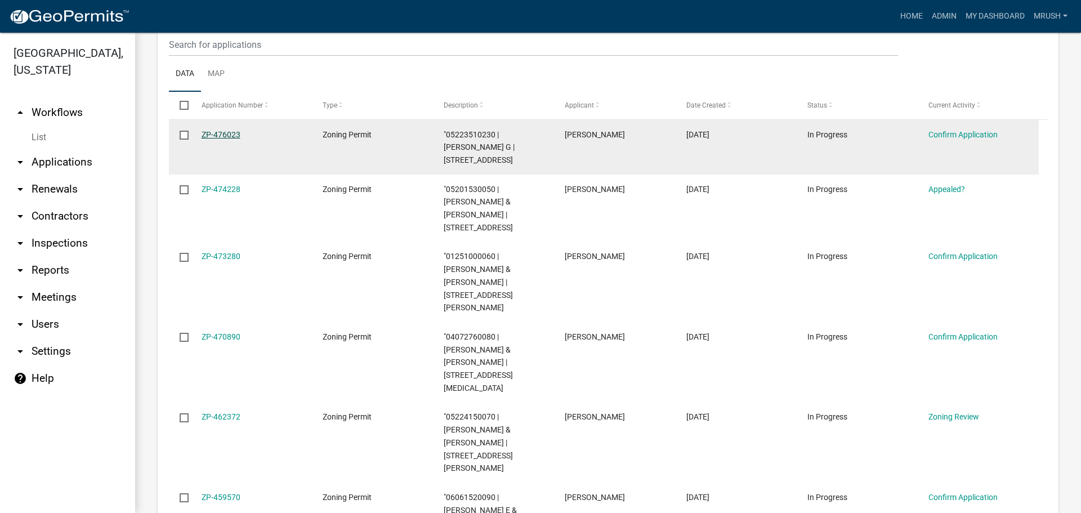
click at [223, 136] on link "ZP-476023" at bounding box center [221, 134] width 39 height 9
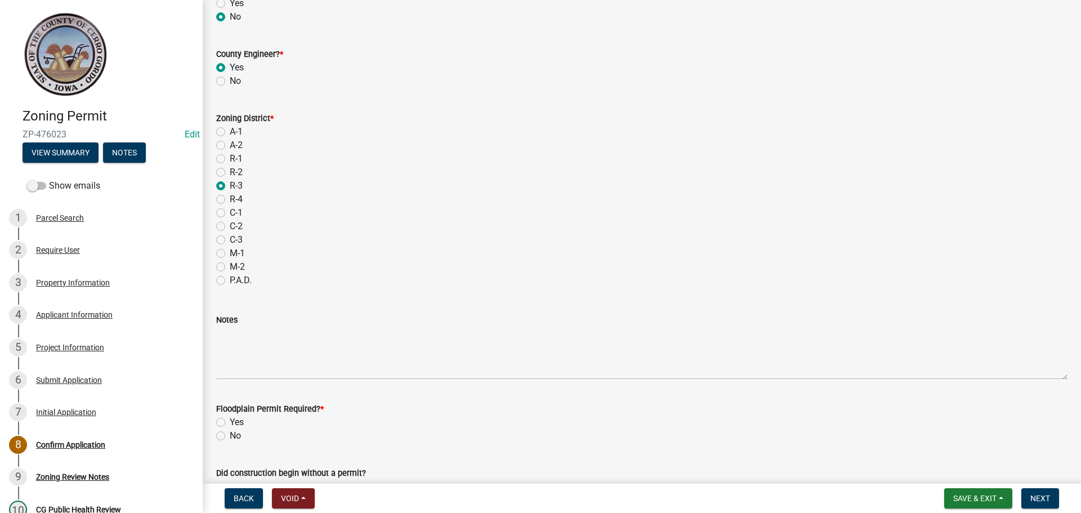
scroll to position [611, 0]
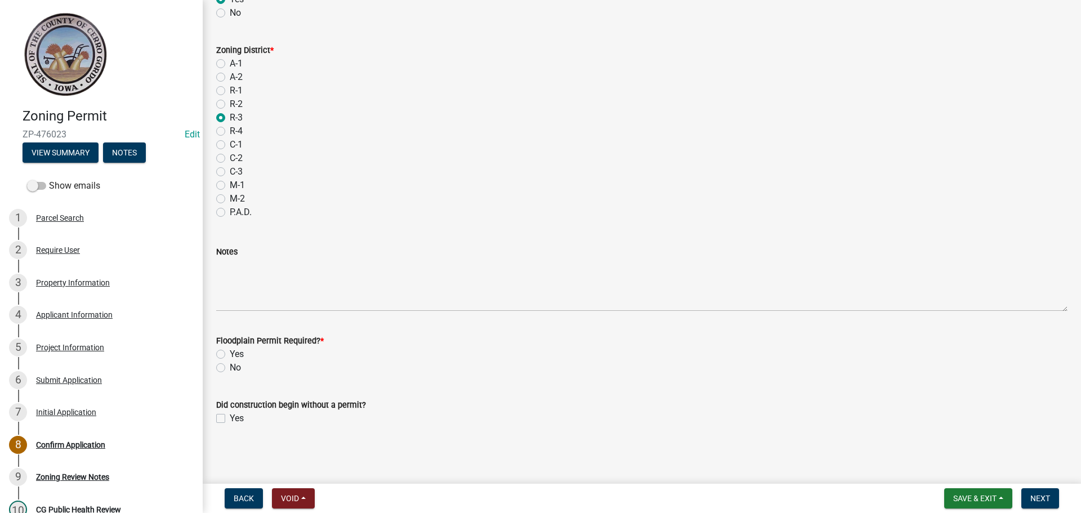
click at [230, 369] on label "No" at bounding box center [235, 368] width 11 height 14
click at [230, 368] on input "No" at bounding box center [233, 364] width 7 height 7
radio input "true"
click at [1047, 497] on span "Next" at bounding box center [1040, 498] width 20 height 9
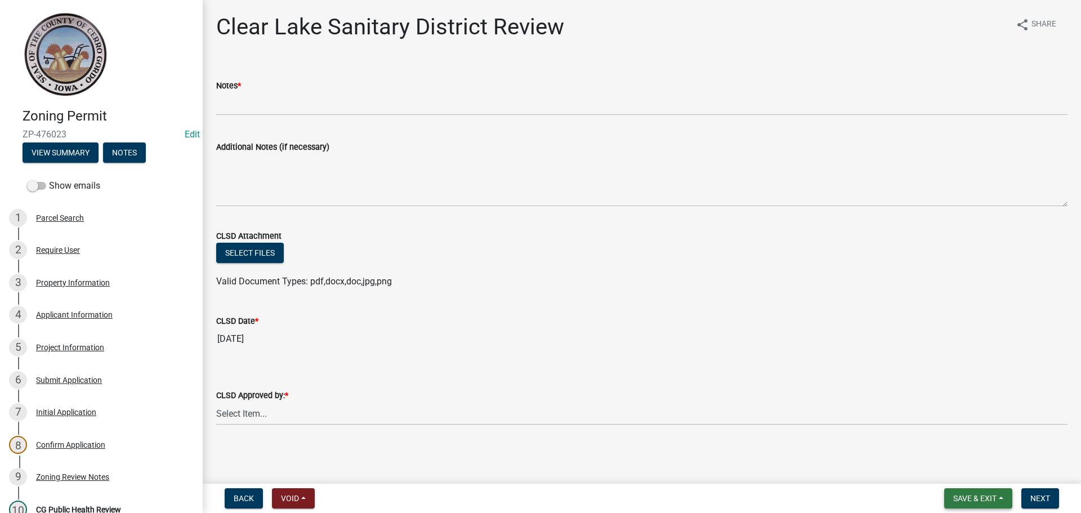
click at [966, 499] on span "Save & Exit" at bounding box center [974, 498] width 43 height 9
click at [954, 468] on button "Save & Exit" at bounding box center [967, 469] width 90 height 27
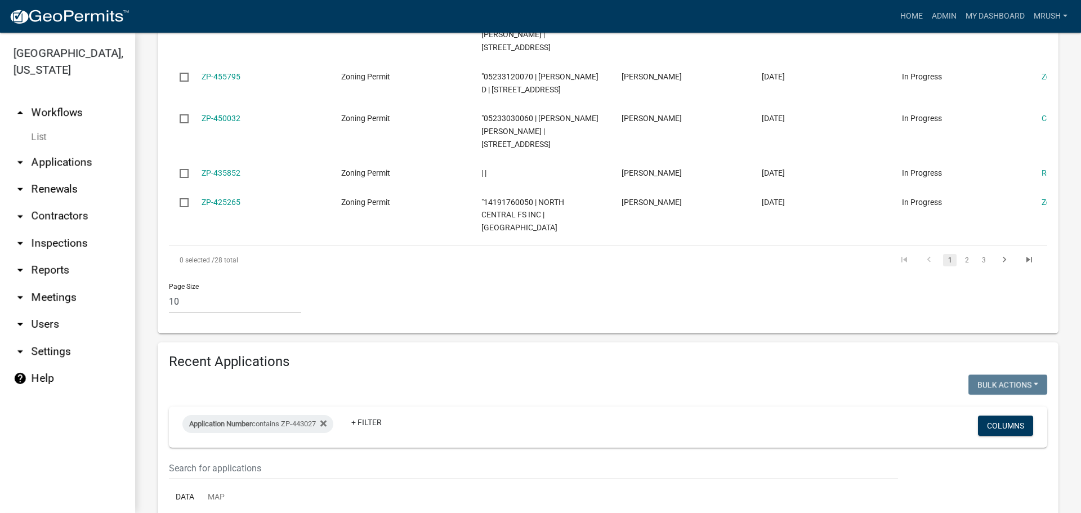
scroll to position [733, 0]
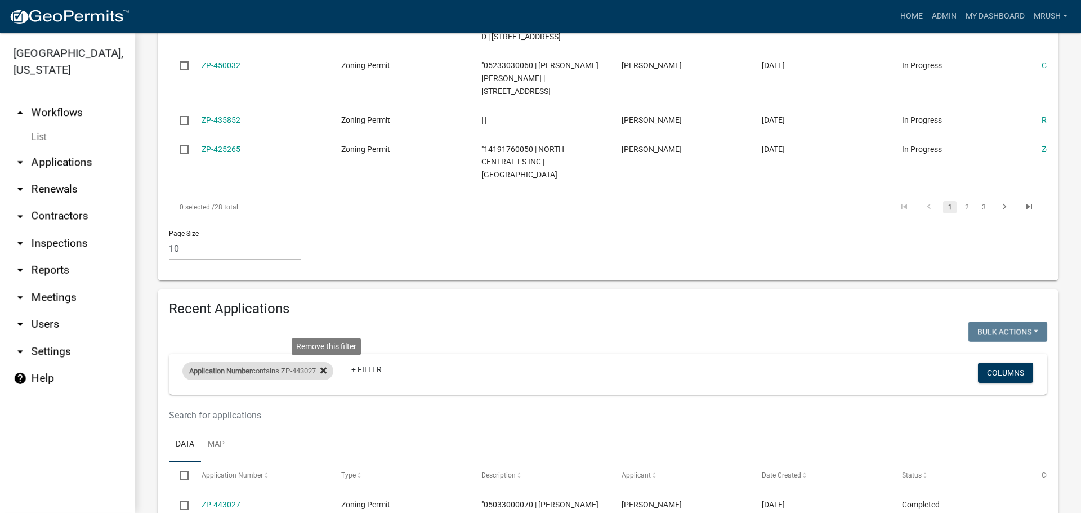
click at [327, 366] on icon at bounding box center [323, 370] width 6 height 9
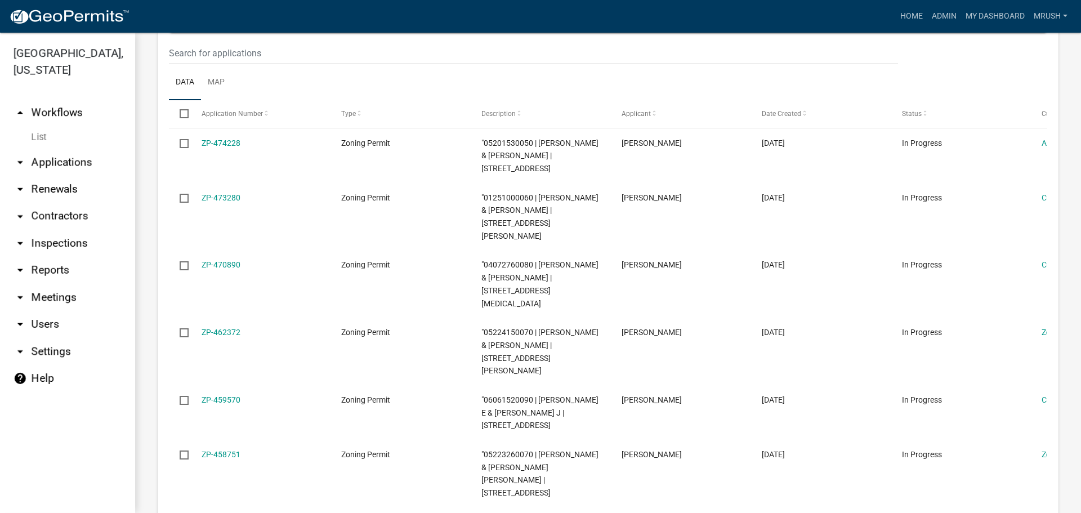
scroll to position [268, 0]
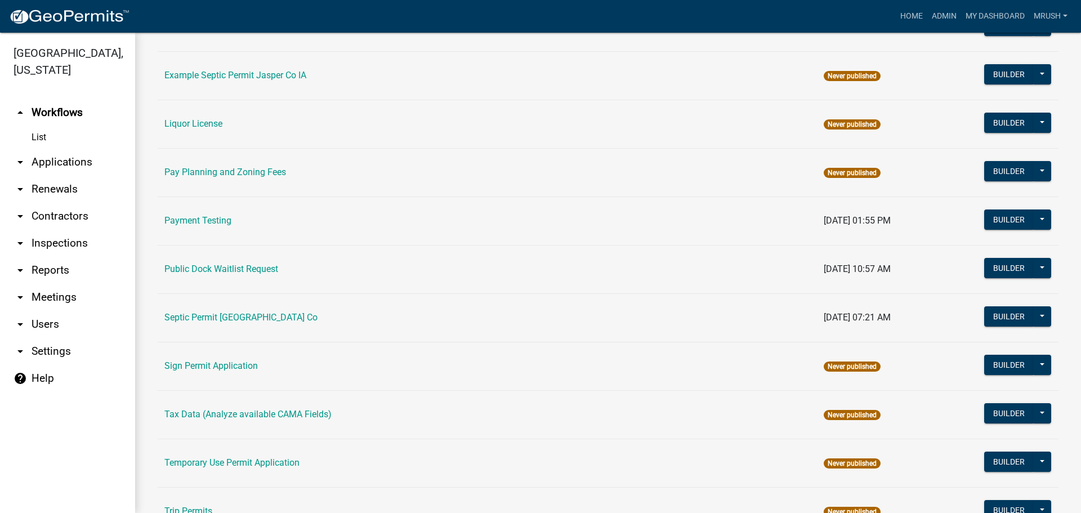
scroll to position [537, 0]
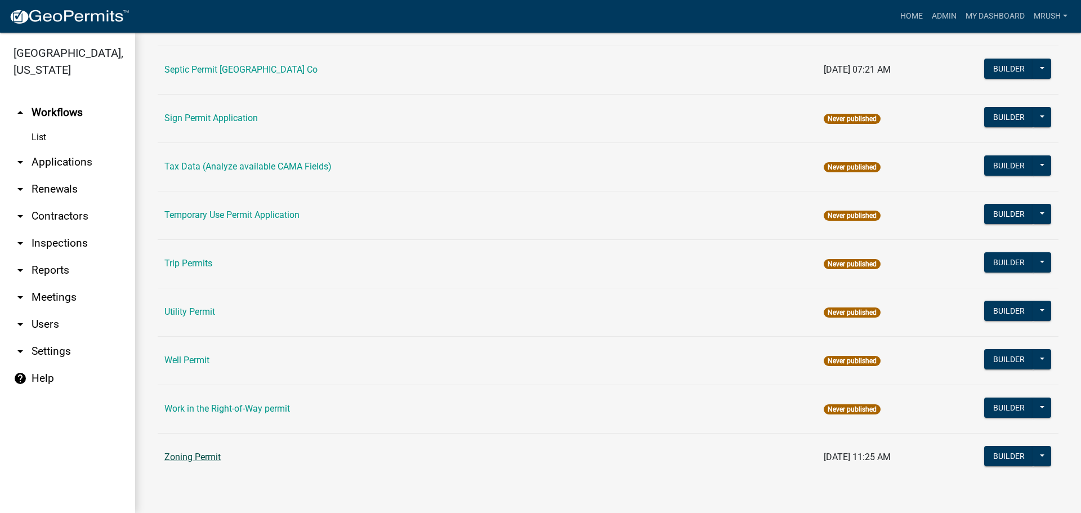
click at [203, 457] on link "Zoning Permit" at bounding box center [192, 457] width 56 height 11
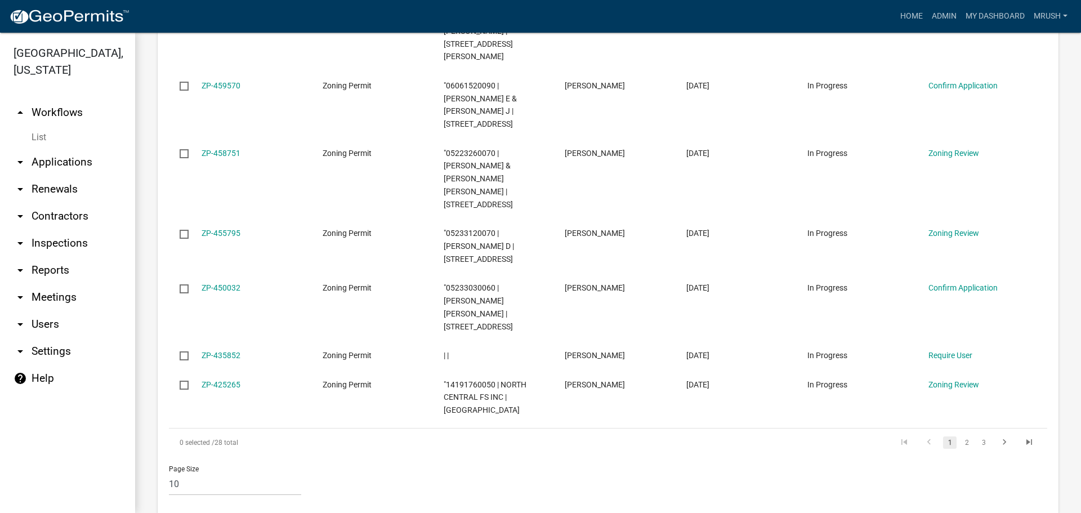
scroll to position [655, 0]
